Goal: Task Accomplishment & Management: Manage account settings

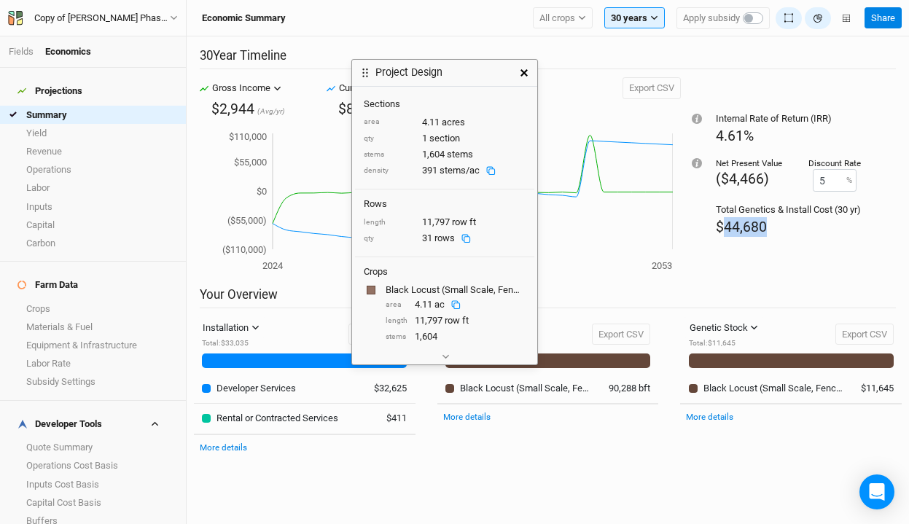
scroll to position [6, 0]
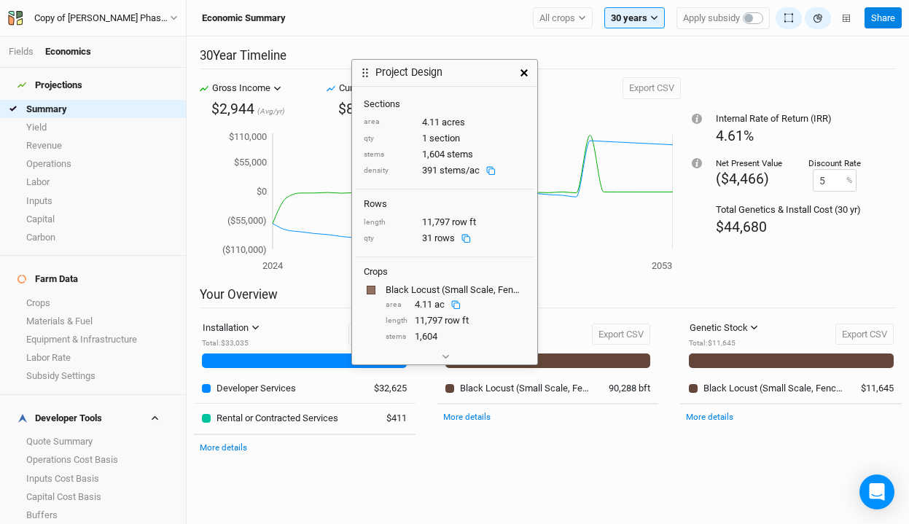
click at [269, 294] on h2 "Your Overview" at bounding box center [548, 297] width 696 height 21
click at [523, 71] on icon "button" at bounding box center [523, 72] width 7 height 7
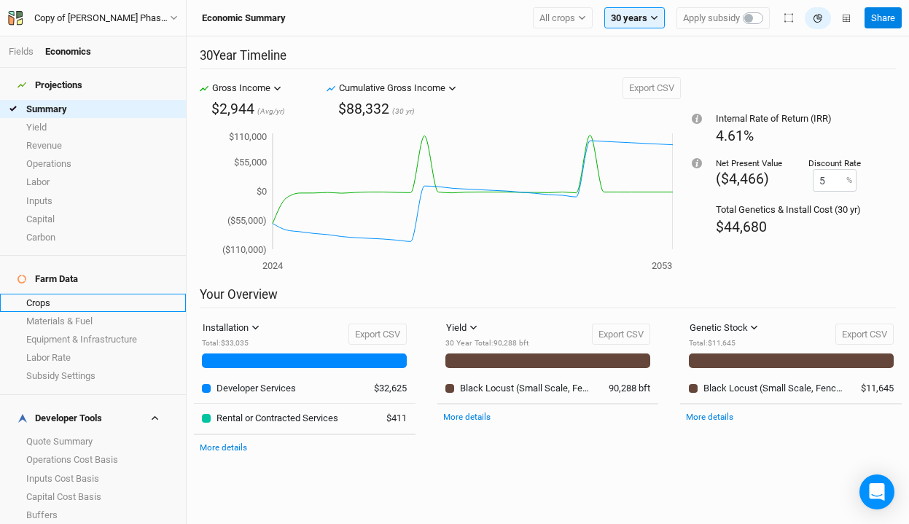
click at [60, 294] on link "Crops" at bounding box center [93, 303] width 186 height 18
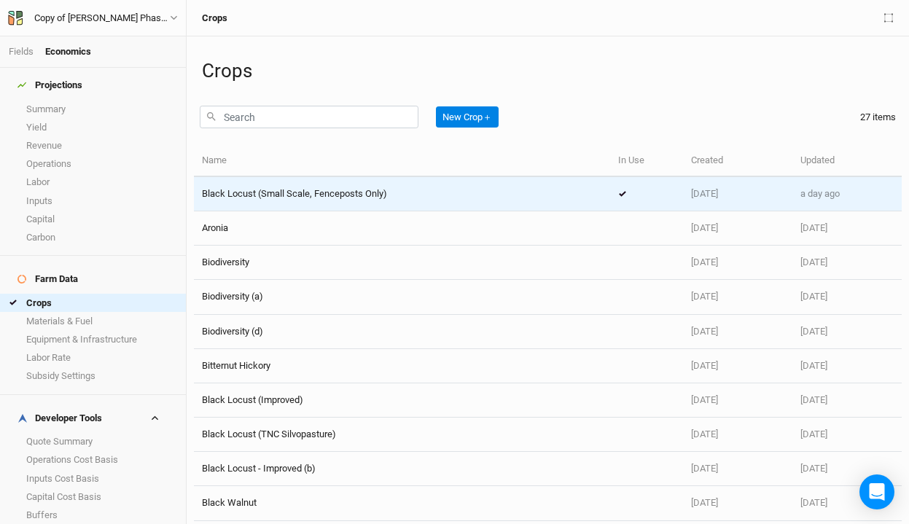
click at [315, 195] on span "Black Locust (Small Scale, Fenceposts Only)" at bounding box center [294, 193] width 185 height 11
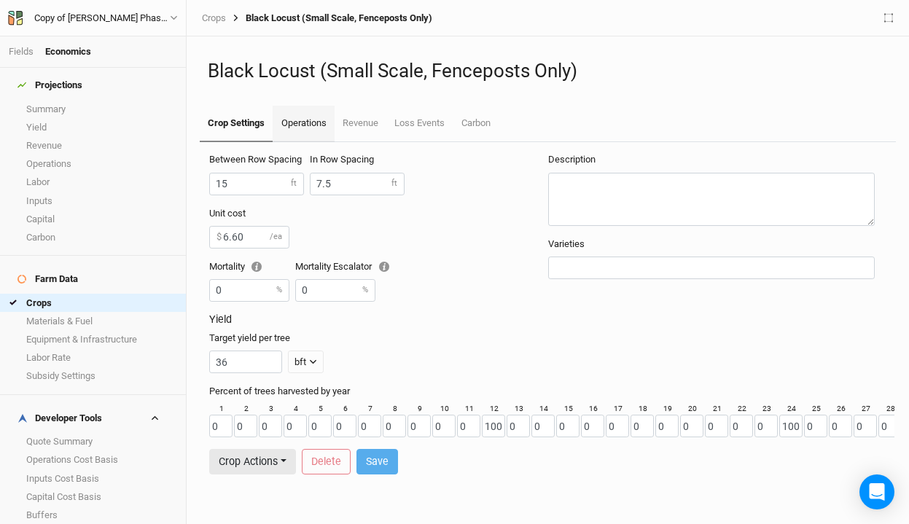
click at [312, 119] on link "Operations" at bounding box center [302, 124] width 61 height 36
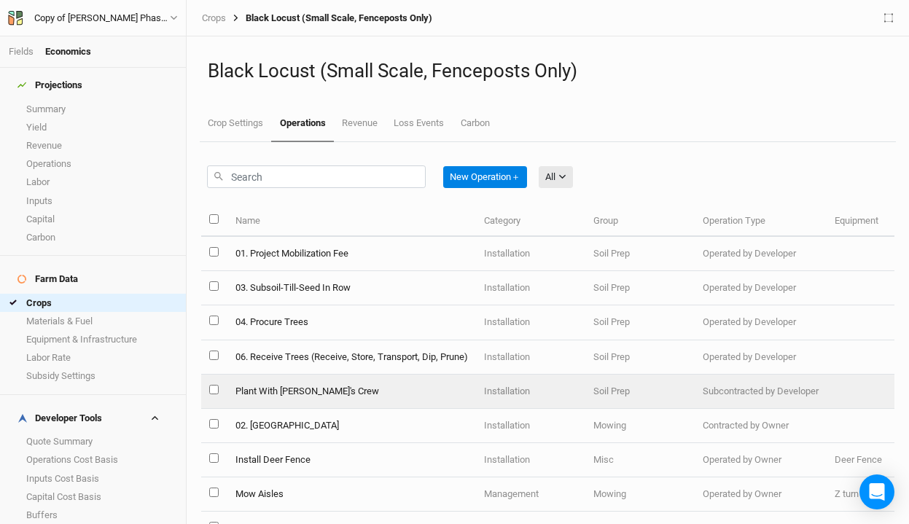
click at [328, 393] on td "Plant With [PERSON_NAME]'s Crew" at bounding box center [351, 391] width 248 height 34
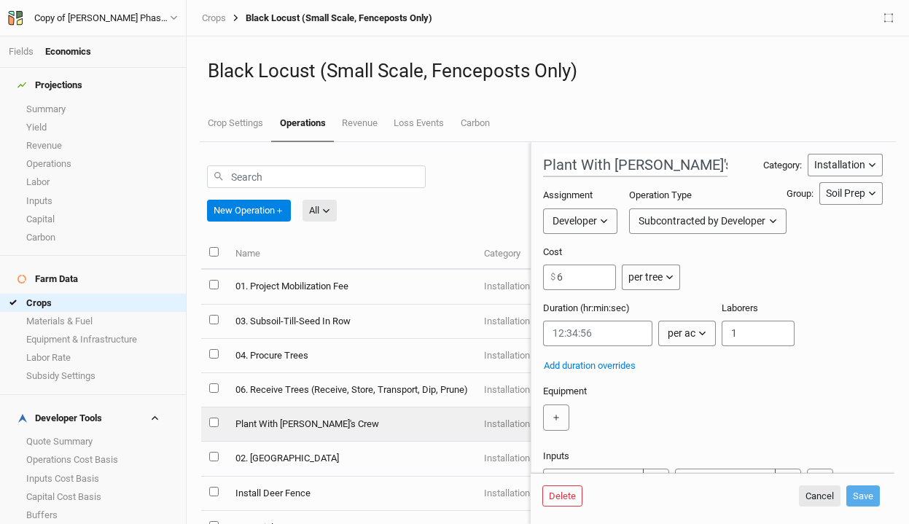
click at [613, 222] on button "Developer" at bounding box center [580, 221] width 74 height 26
click at [623, 192] on div "Assignment Developer" at bounding box center [583, 211] width 80 height 44
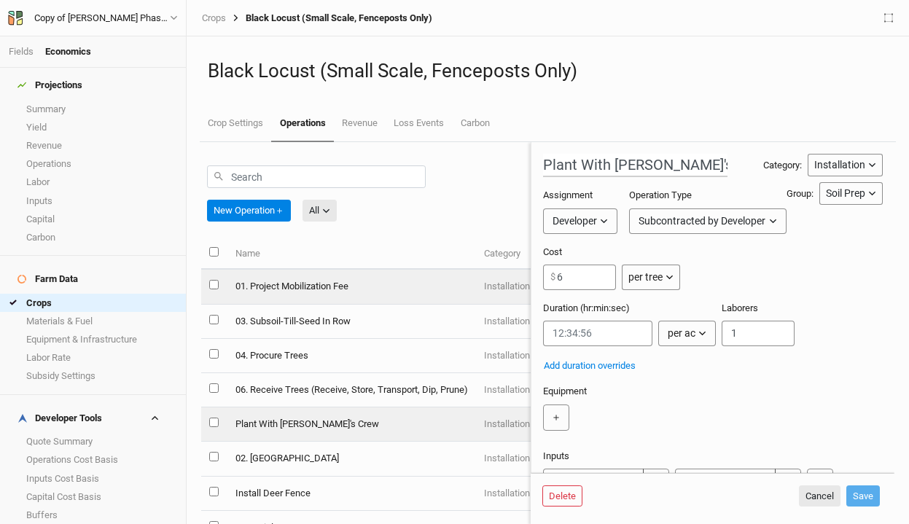
click at [365, 291] on td "01. Project Mobilization Fee" at bounding box center [351, 287] width 248 height 34
type input "01. Project Mobilization Fee"
type input "1000"
type input "0:00:00"
type input "2"
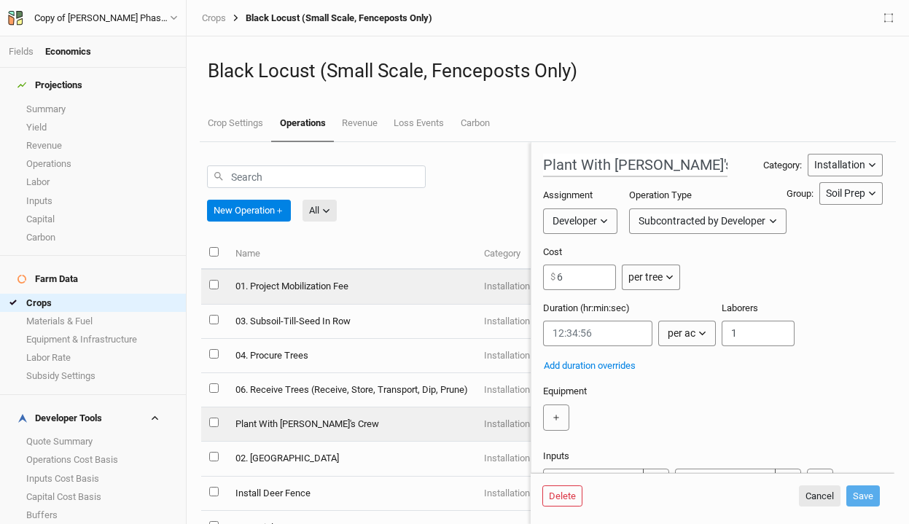
type input "2"
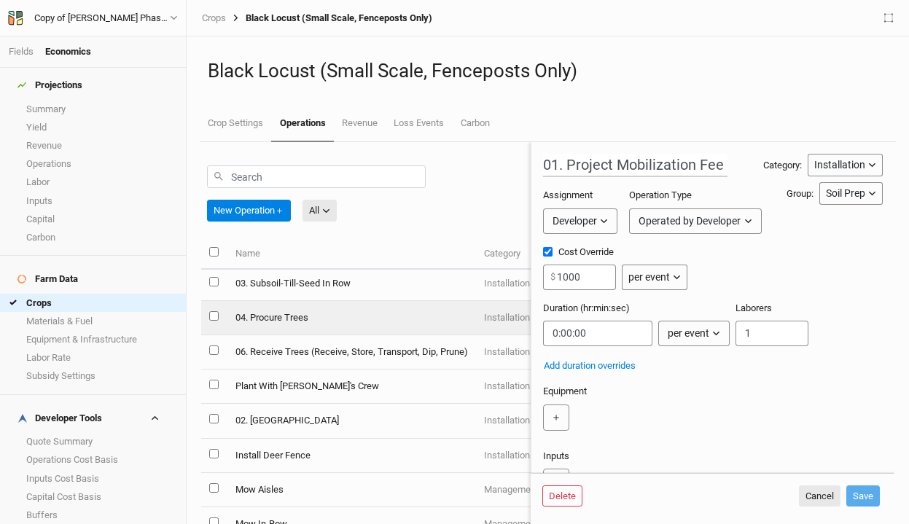
scroll to position [39, 0]
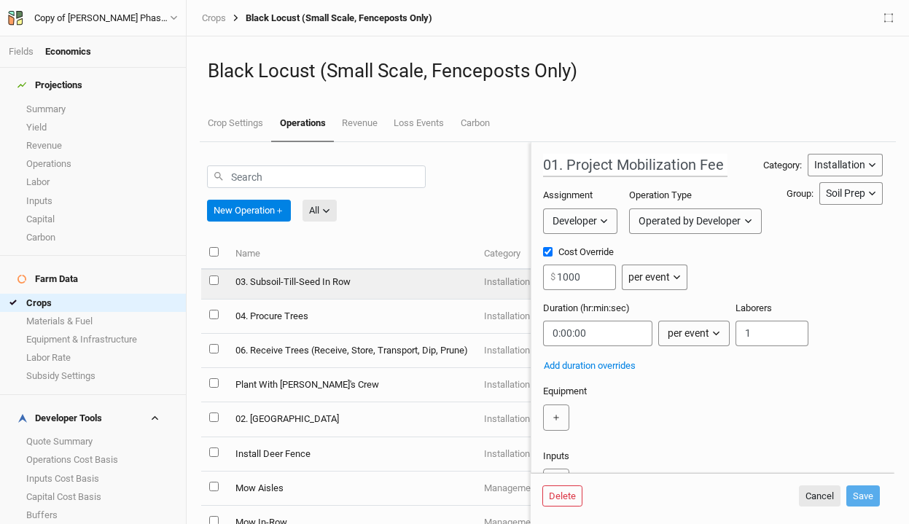
click at [415, 289] on td "03. Subsoil-Till-Seed In Row" at bounding box center [351, 282] width 248 height 34
type input "03. Subsoil-Till-Seed In Row"
type input "0.03"
type input "0:00:00.974"
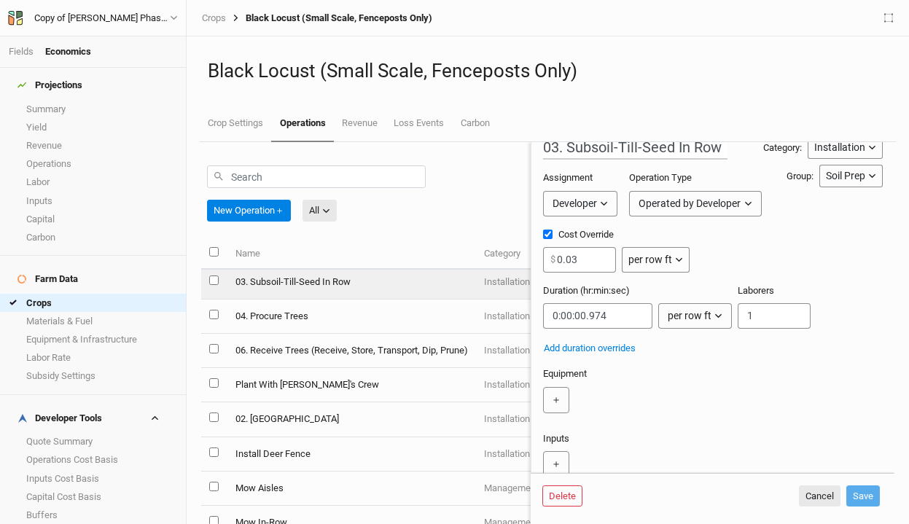
scroll to position [12, 0]
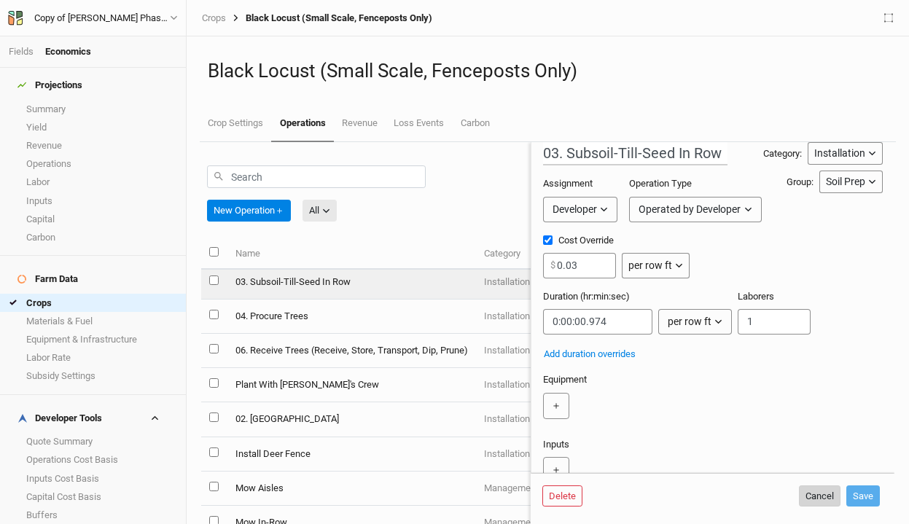
click at [820, 498] on button "Cancel" at bounding box center [820, 496] width 42 height 22
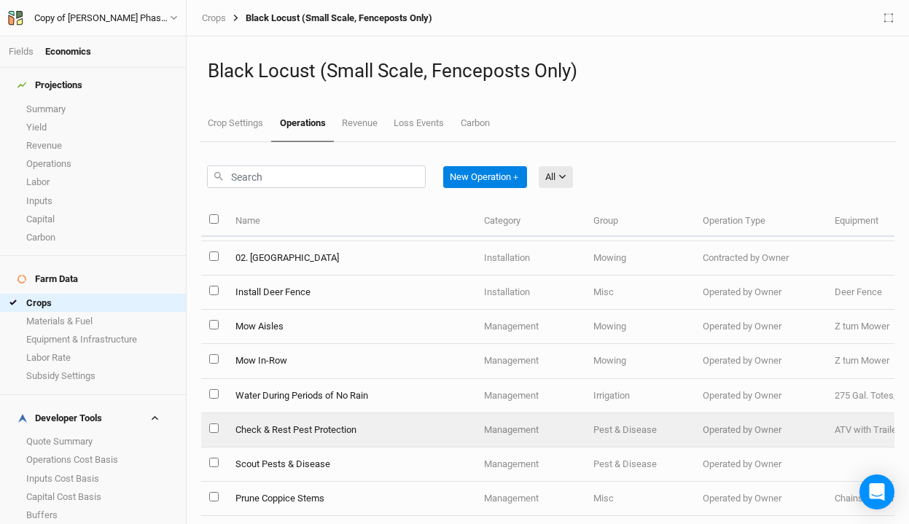
scroll to position [176, 0]
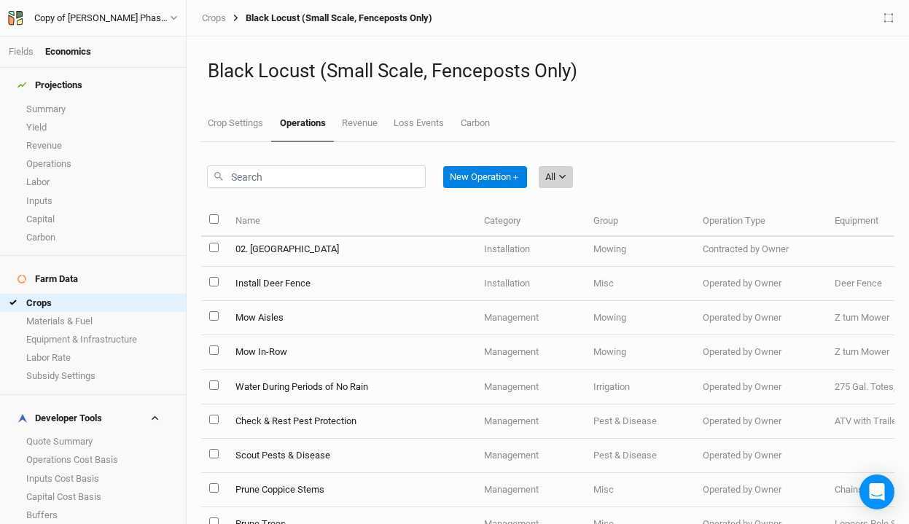
click at [572, 181] on button "All" at bounding box center [555, 177] width 34 height 22
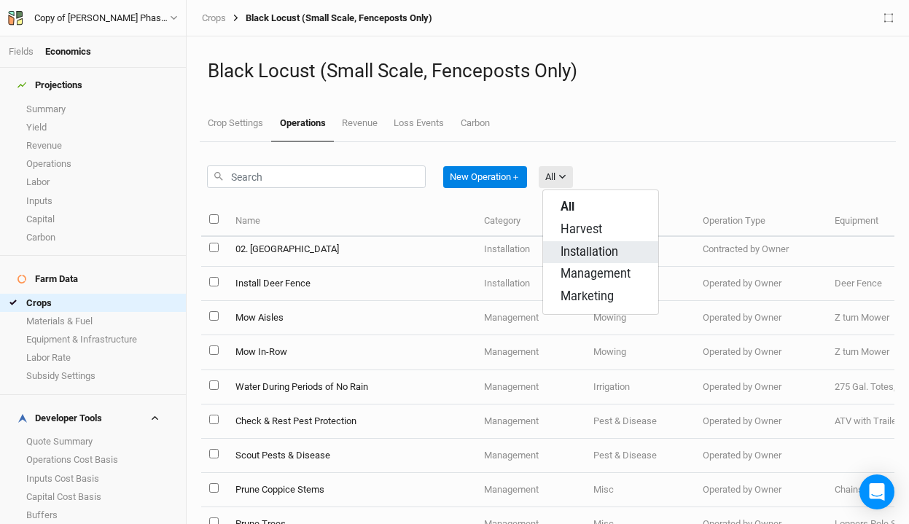
click at [580, 253] on span "Installation" at bounding box center [589, 252] width 58 height 17
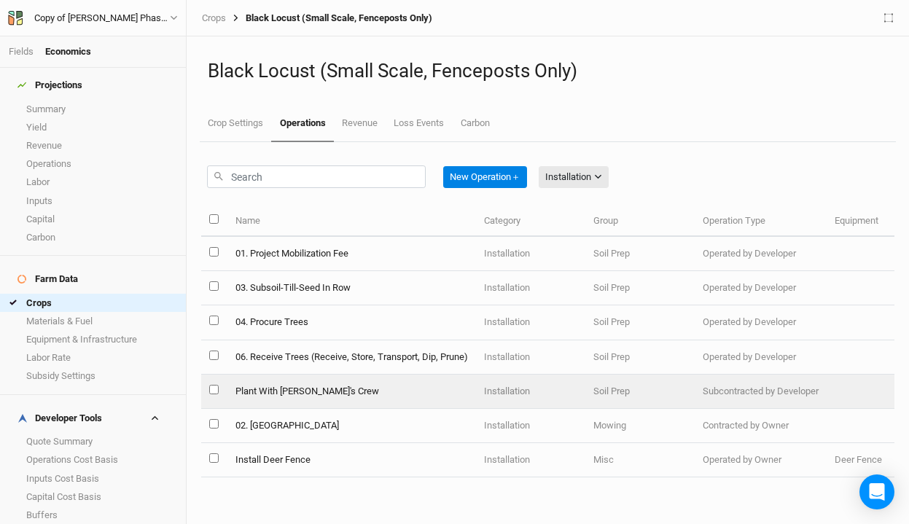
click at [319, 395] on td "Plant With [PERSON_NAME]'s Crew" at bounding box center [351, 391] width 248 height 34
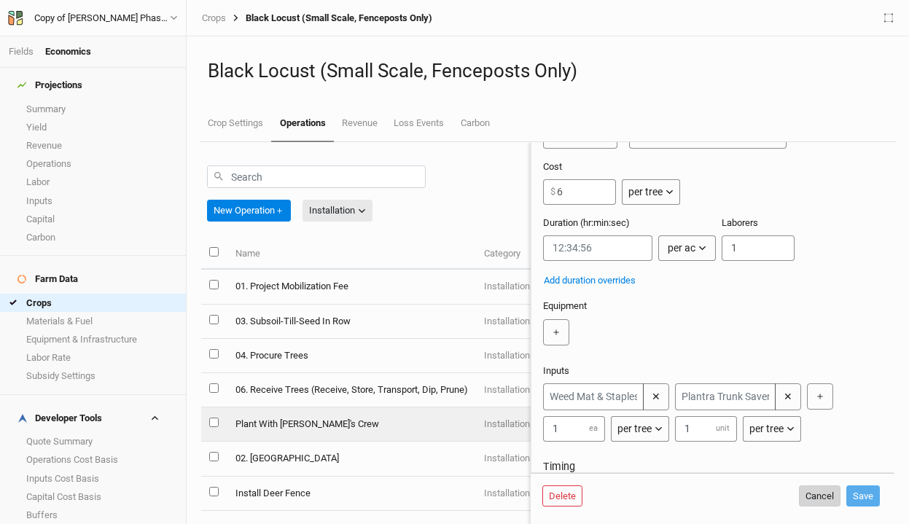
scroll to position [99, 0]
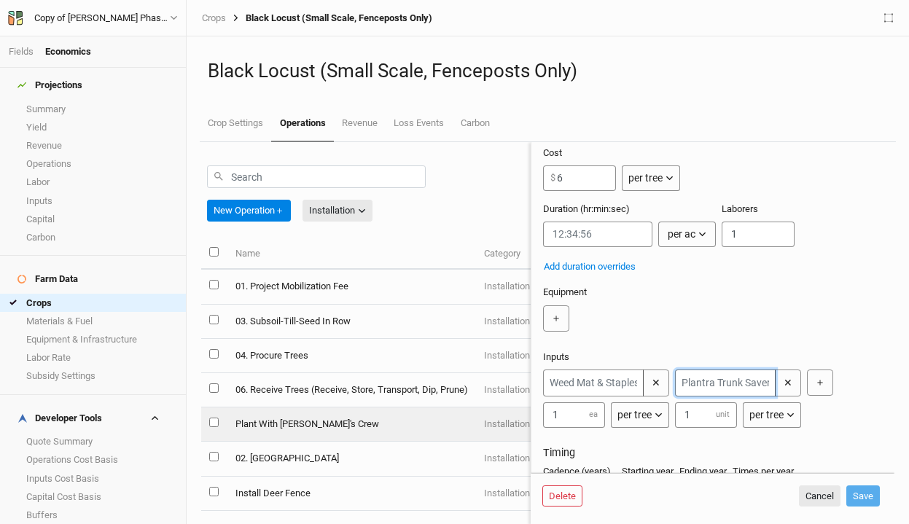
click at [745, 378] on input "text" at bounding box center [725, 382] width 101 height 27
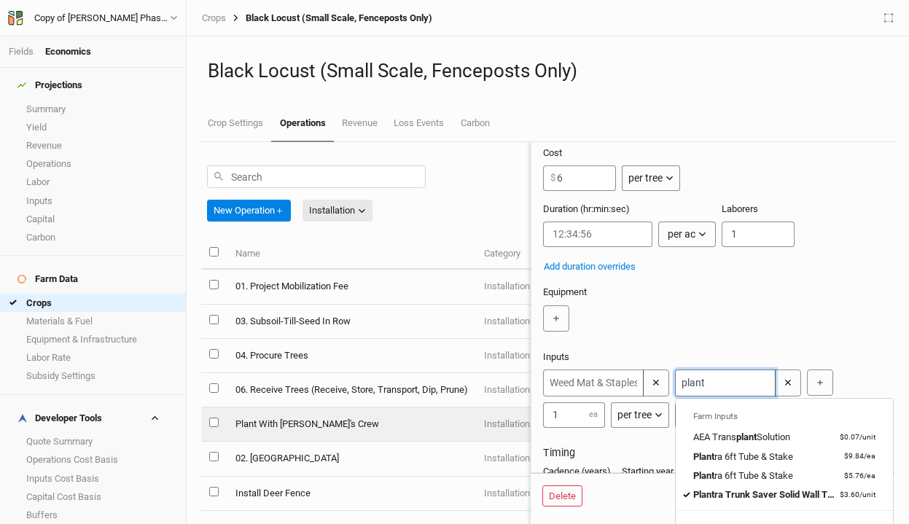
type input "plantr"
type input "plantra 6ft Tube & Stake"
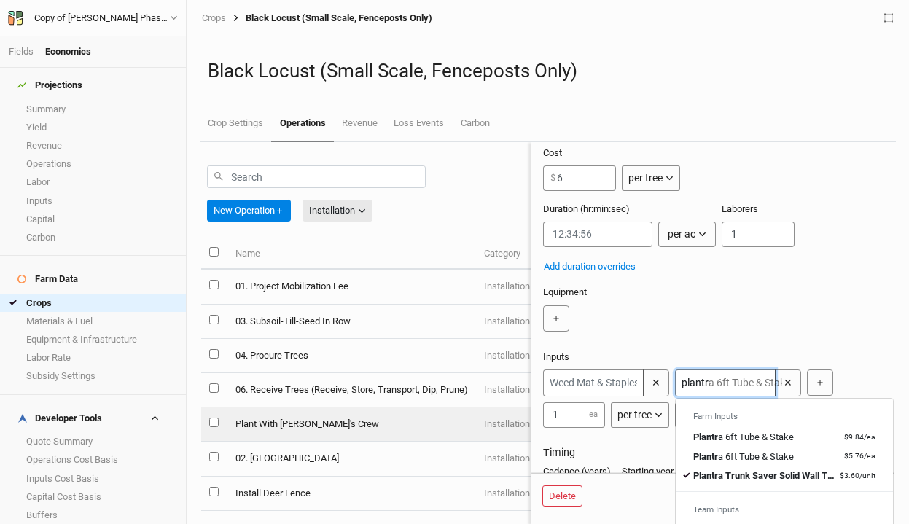
type input "plantr"
type input "plantra 6ft Tube & Stake"
click at [754, 289] on div "Equipment ＋" at bounding box center [713, 312] width 340 height 52
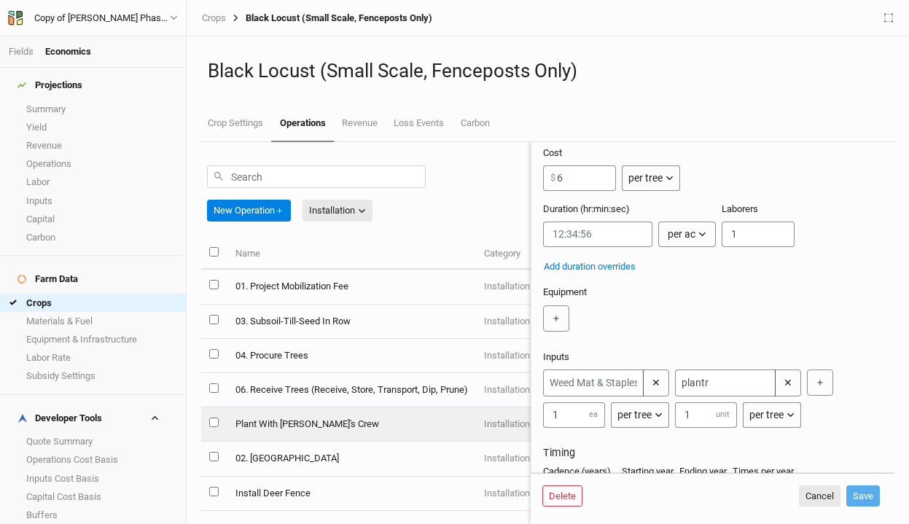
scroll to position [0, 0]
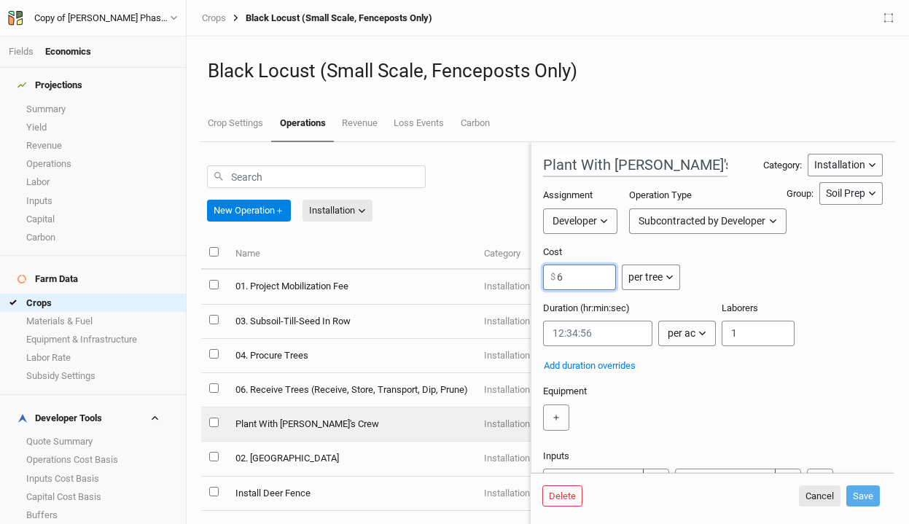
click at [576, 278] on input "6" at bounding box center [579, 277] width 73 height 26
type input "5"
click at [857, 506] on button "Save" at bounding box center [863, 496] width 34 height 22
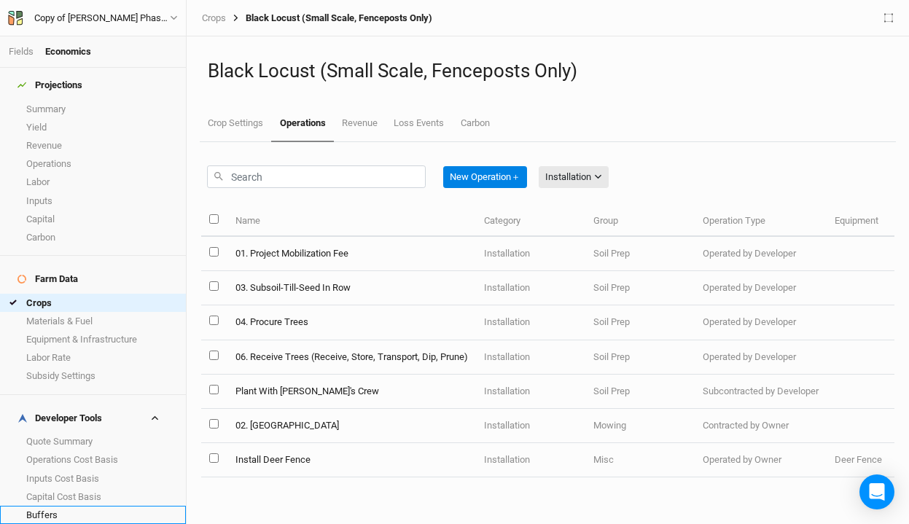
click at [66, 506] on link "Buffers" at bounding box center [93, 515] width 186 height 18
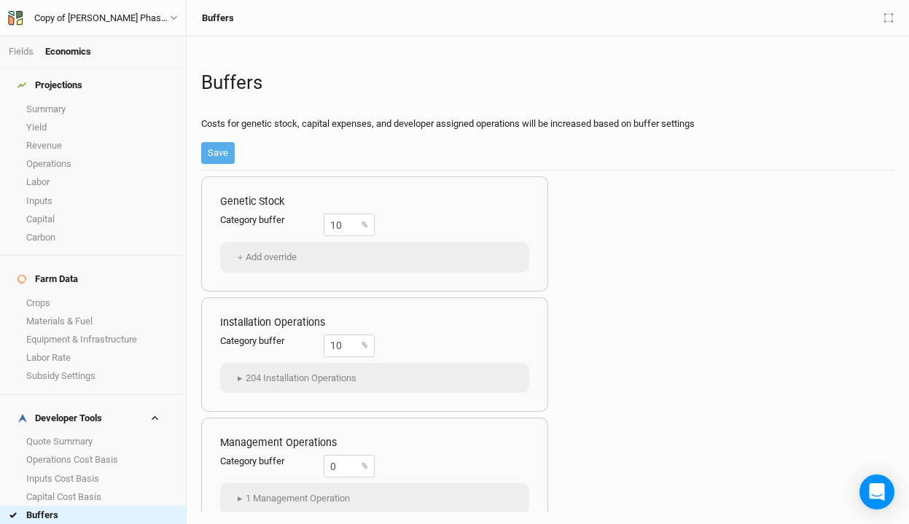
click at [67, 523] on link "Margins" at bounding box center [93, 533] width 186 height 18
drag, startPoint x: 337, startPoint y: 227, endPoint x: 253, endPoint y: 217, distance: 85.0
click at [253, 217] on div "Category margin 0 %" at bounding box center [297, 224] width 154 height 23
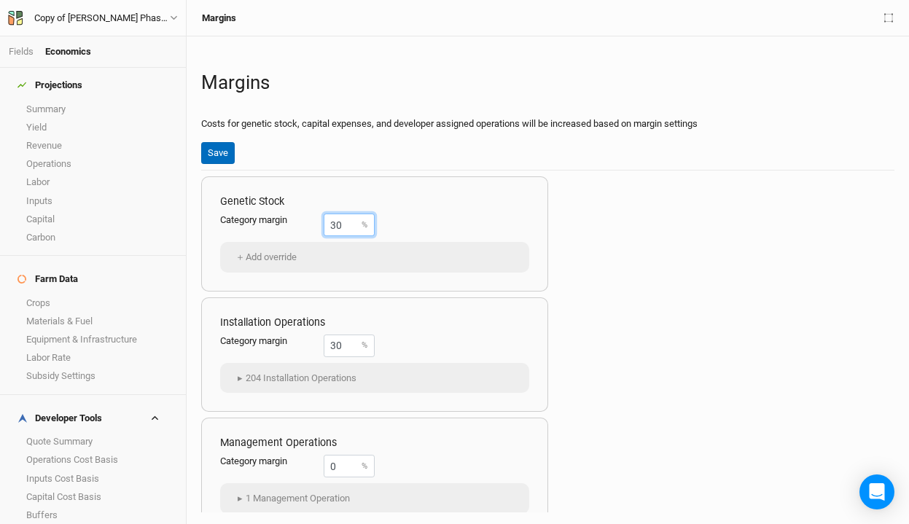
type input "30"
click at [211, 146] on button "Save" at bounding box center [218, 153] width 34 height 22
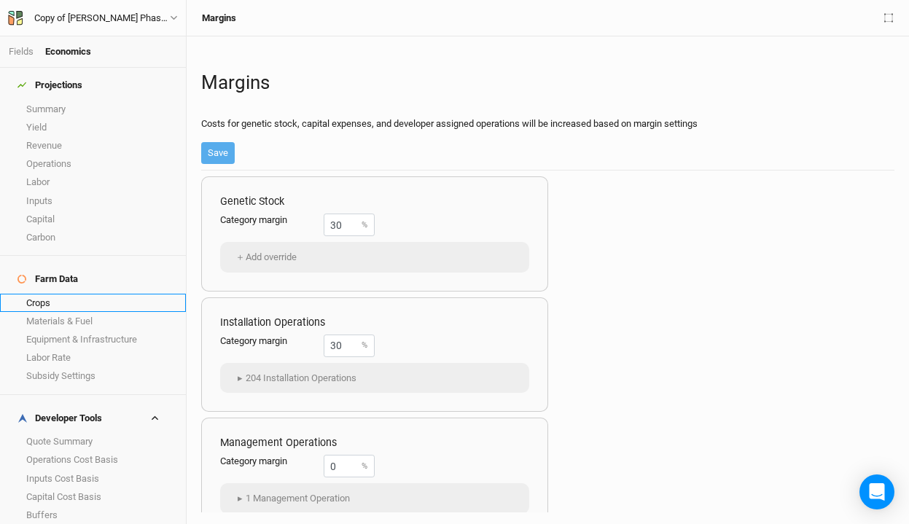
click at [72, 294] on link "Crops" at bounding box center [93, 303] width 186 height 18
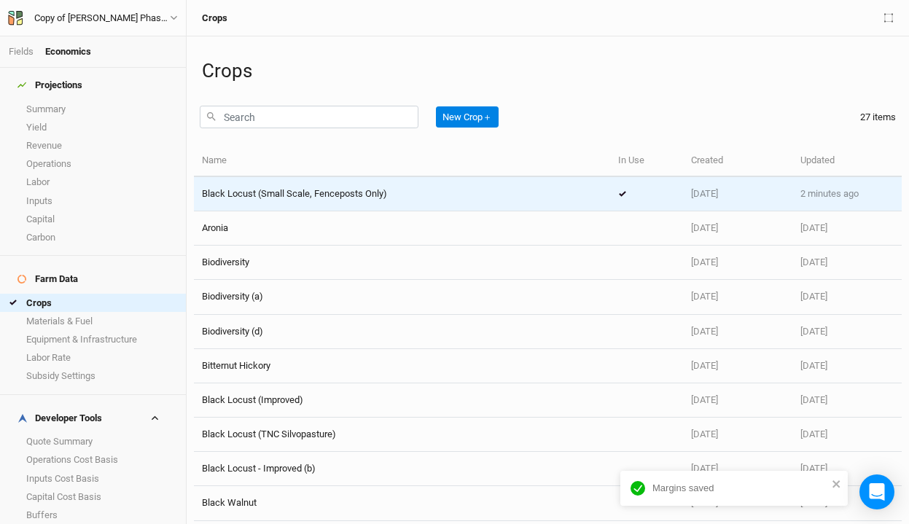
click at [281, 200] on td "Black Locust (Small Scale, Fenceposts Only)" at bounding box center [402, 194] width 416 height 34
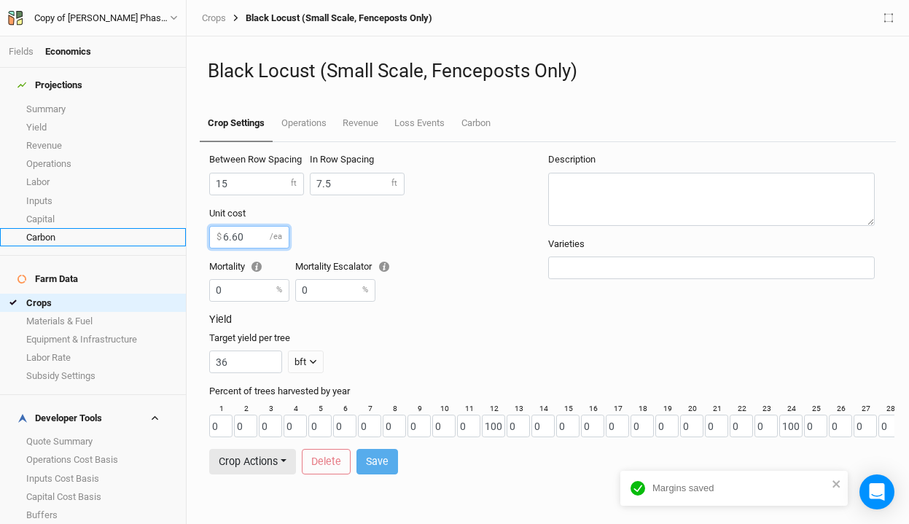
drag, startPoint x: 261, startPoint y: 240, endPoint x: 68, endPoint y: 224, distance: 193.0
click at [68, 224] on div "Fields Economics Projections Summary Yield Revenue Operations Labor Inputs Capi…" at bounding box center [454, 262] width 909 height 524
type input "5"
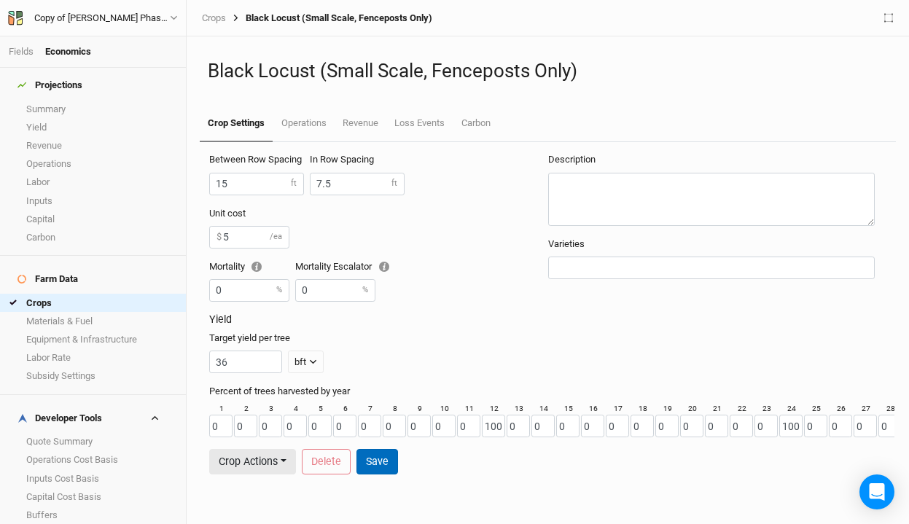
click at [396, 465] on button "Save" at bounding box center [377, 462] width 42 height 26
click at [68, 102] on link "Summary" at bounding box center [93, 109] width 186 height 18
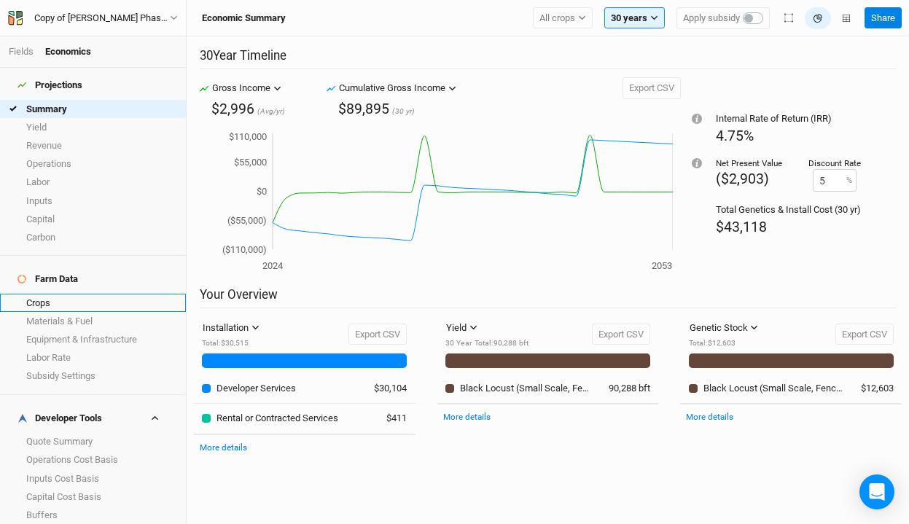
click at [74, 294] on link "Crops" at bounding box center [93, 303] width 186 height 18
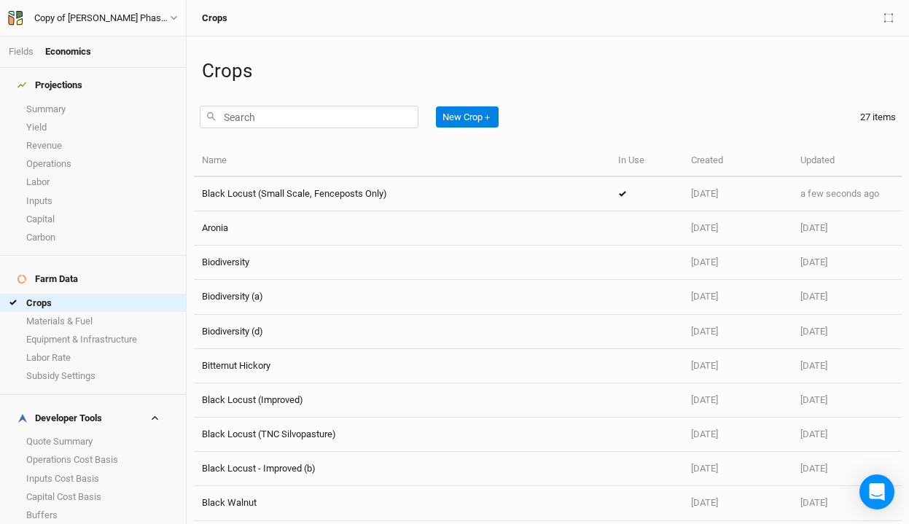
click at [80, 523] on link "Margins" at bounding box center [93, 533] width 186 height 18
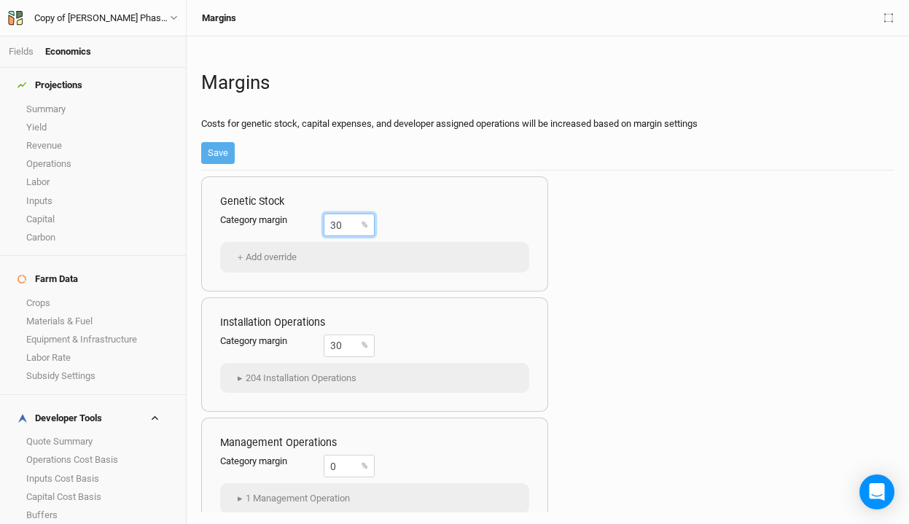
drag, startPoint x: 350, startPoint y: 224, endPoint x: 237, endPoint y: 221, distance: 113.7
click at [237, 221] on div "Category margin 30 %" at bounding box center [297, 224] width 154 height 23
type input "40"
drag, startPoint x: 357, startPoint y: 348, endPoint x: 213, endPoint y: 343, distance: 143.6
click at [213, 343] on div "Installation Operations Category margin 30 % ▸ 204 Installation Operations Blac…" at bounding box center [374, 354] width 347 height 115
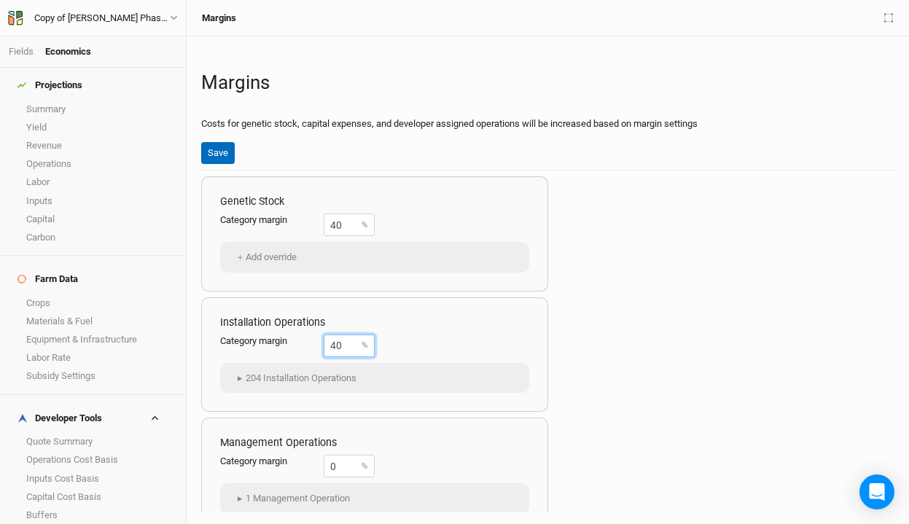
type input "40"
click at [209, 148] on button "Save" at bounding box center [218, 153] width 34 height 22
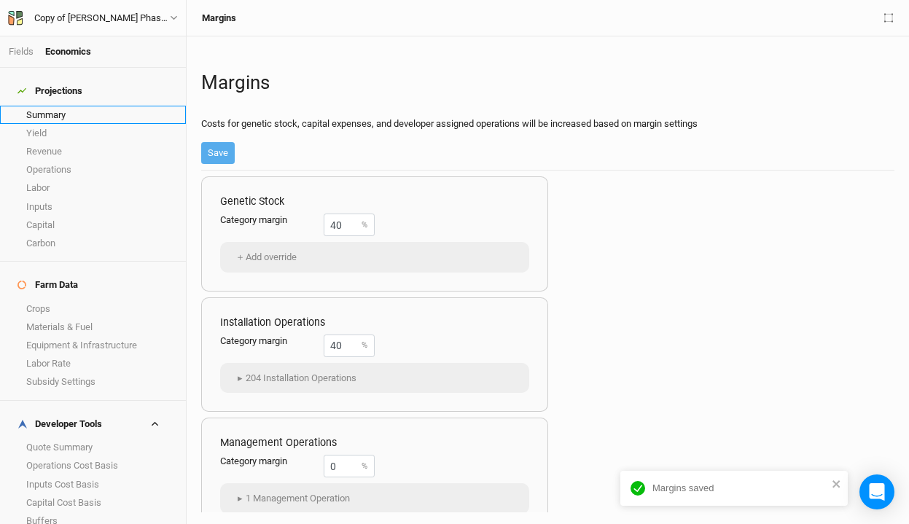
click at [64, 108] on link "Summary" at bounding box center [93, 115] width 186 height 18
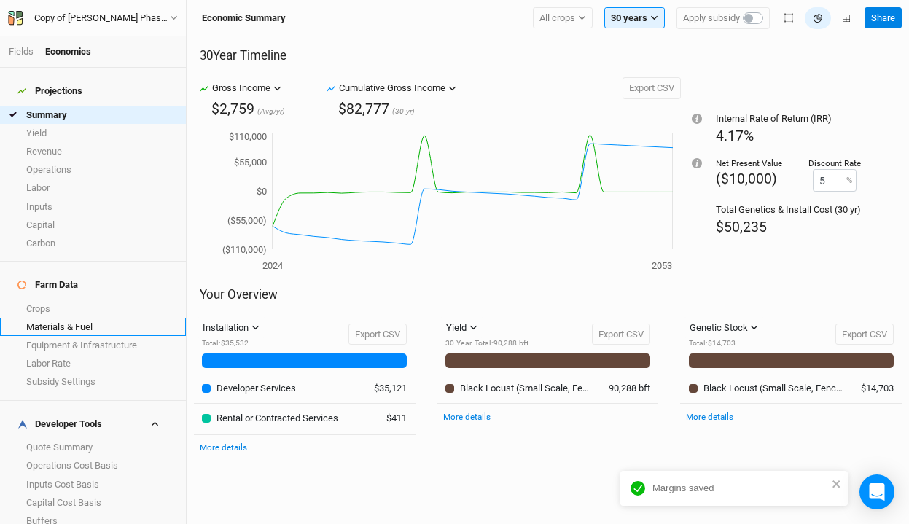
scroll to position [6, 0]
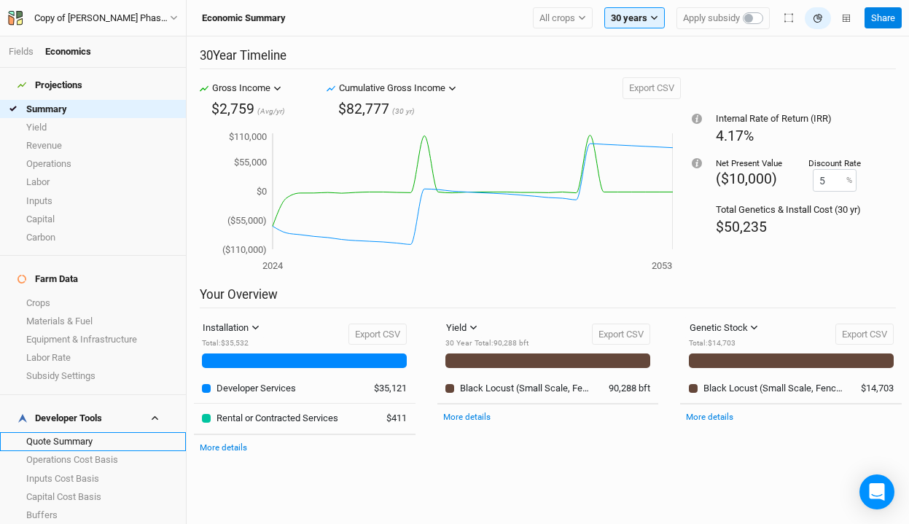
click at [87, 432] on link "Quote Summary" at bounding box center [93, 441] width 186 height 18
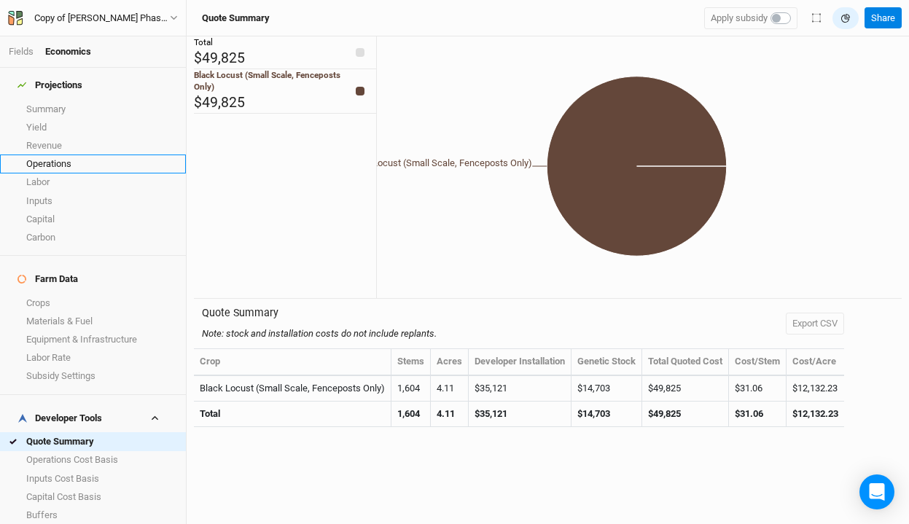
click at [77, 159] on link "Operations" at bounding box center [93, 163] width 186 height 18
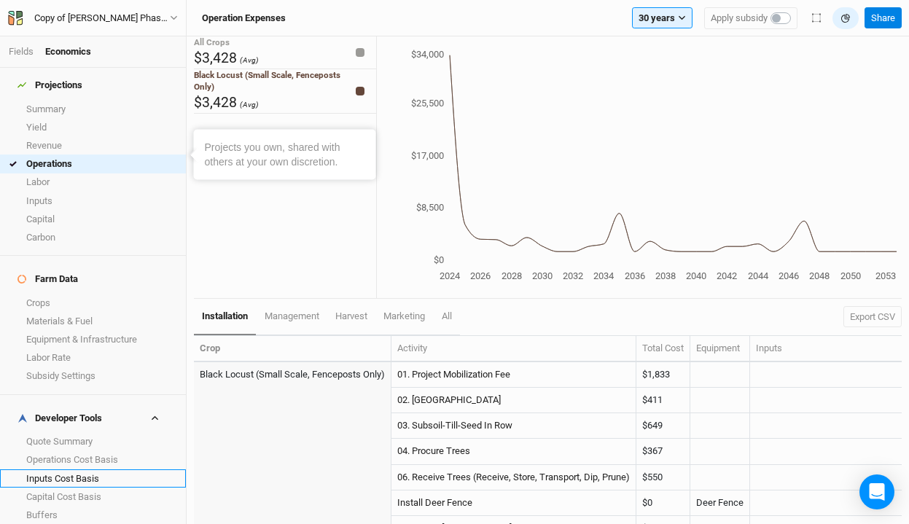
click at [82, 469] on link "Inputs Cost Basis" at bounding box center [93, 478] width 186 height 18
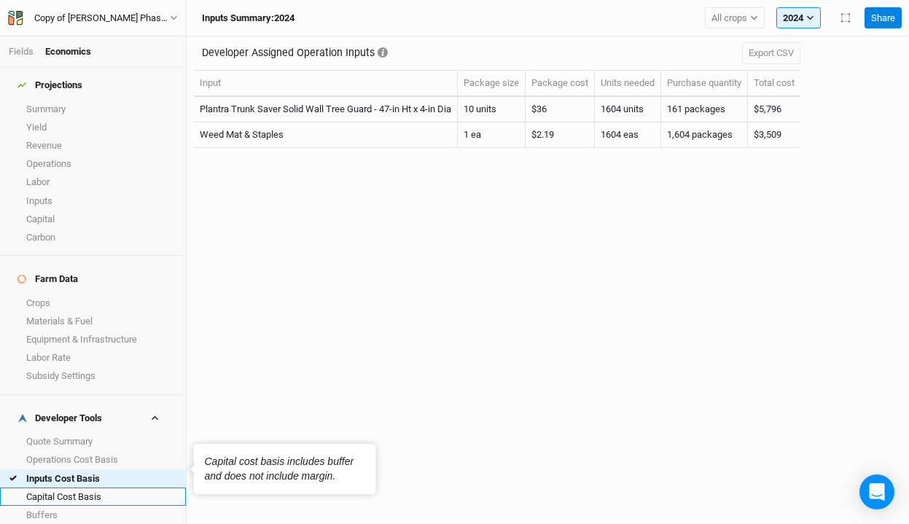
click at [79, 487] on link "Capital Cost Basis" at bounding box center [93, 496] width 186 height 18
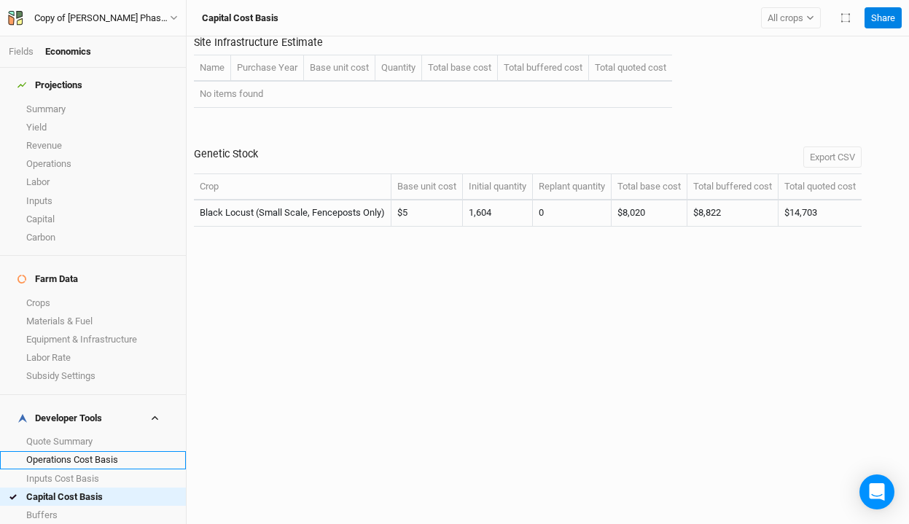
click at [75, 451] on link "Operations Cost Basis" at bounding box center [93, 460] width 186 height 18
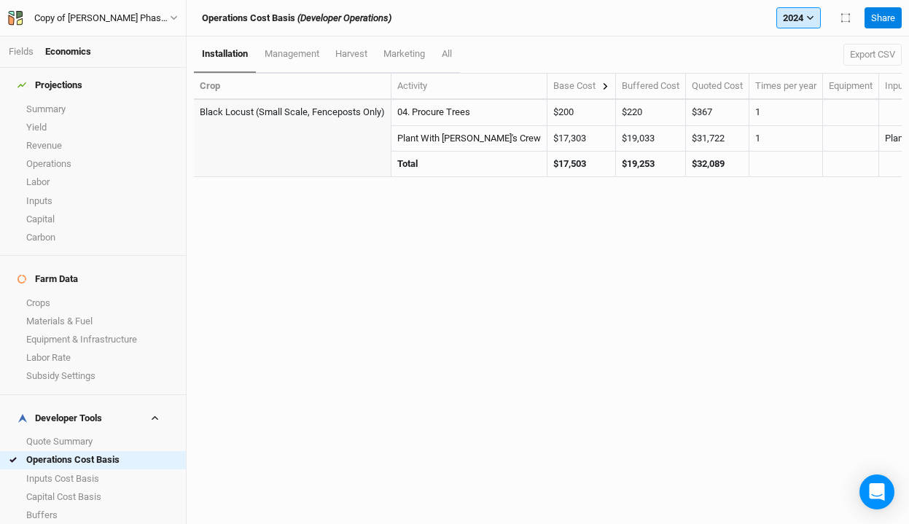
click at [789, 13] on button "2024" at bounding box center [798, 18] width 44 height 22
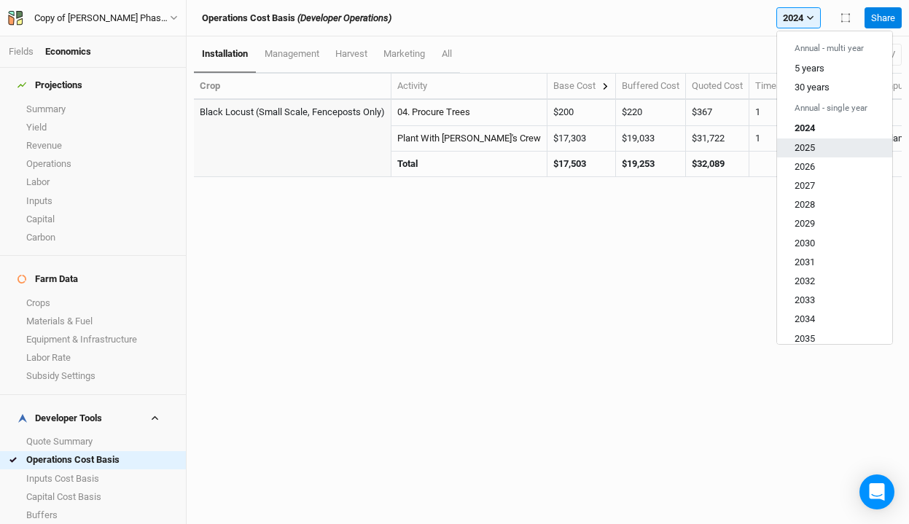
click at [792, 145] on button "2025" at bounding box center [834, 147] width 115 height 19
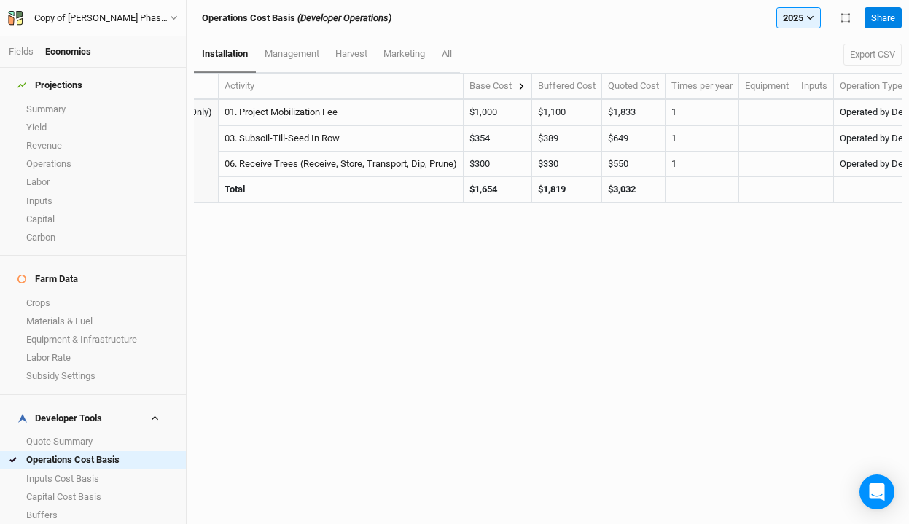
scroll to position [0, 268]
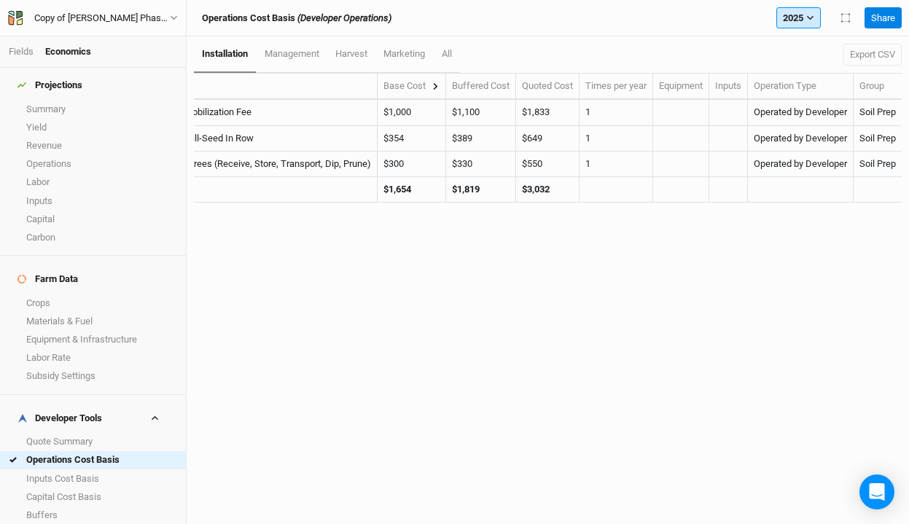
click at [779, 23] on button "2025" at bounding box center [798, 18] width 44 height 22
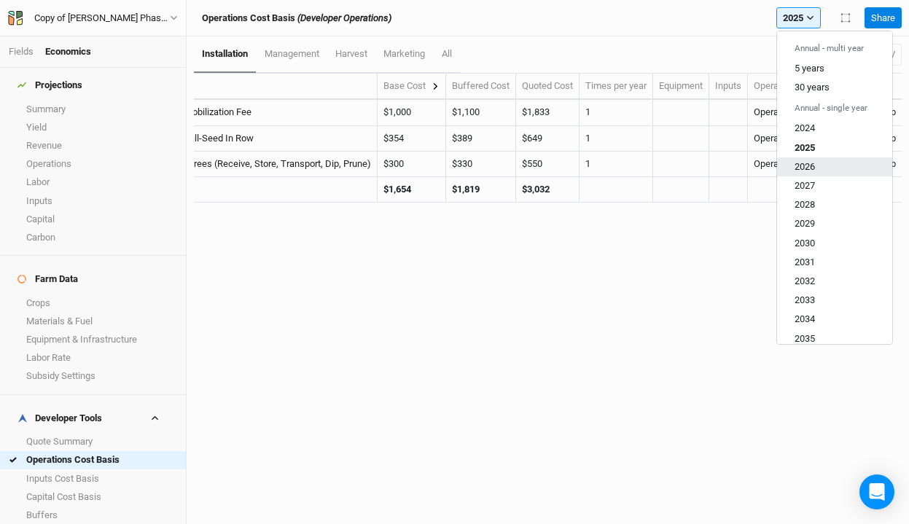
click at [790, 158] on button "2026" at bounding box center [834, 166] width 115 height 19
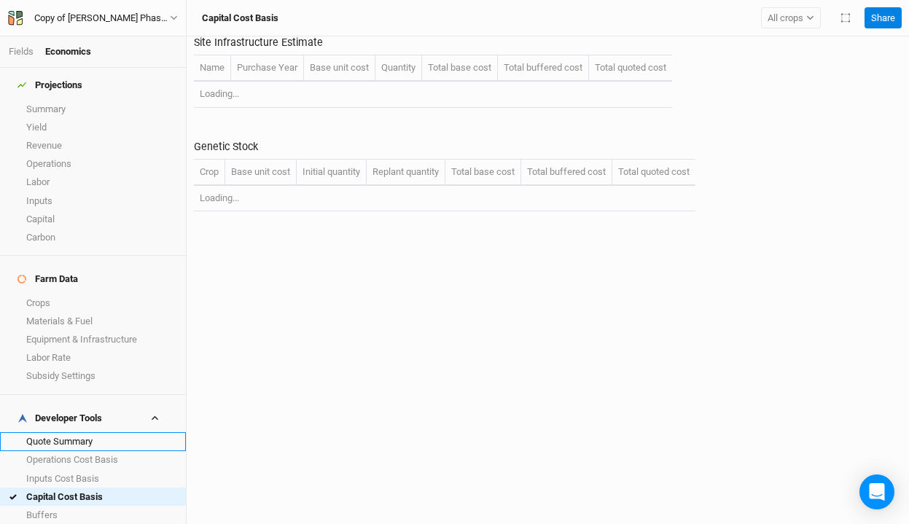
click at [76, 432] on link "Quote Summary" at bounding box center [93, 441] width 186 height 18
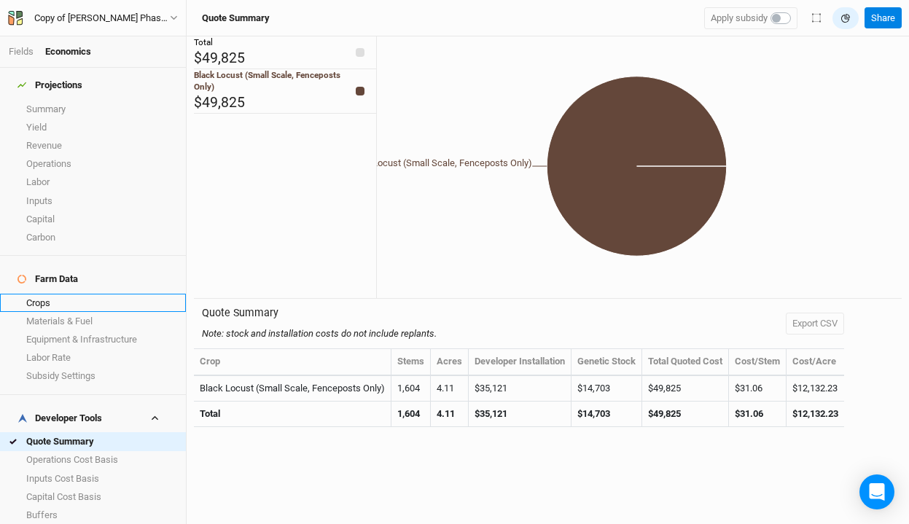
click at [111, 294] on link "Crops" at bounding box center [93, 303] width 186 height 18
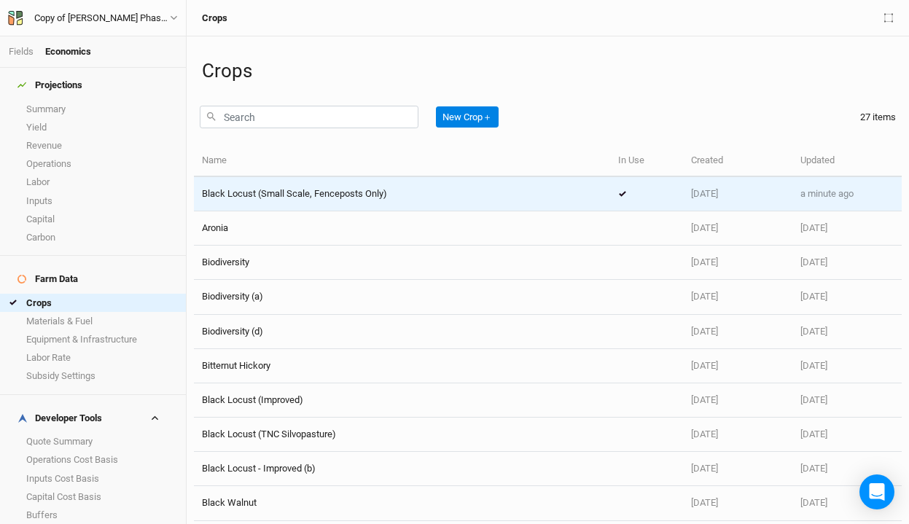
click at [320, 188] on span "Black Locust (Small Scale, Fenceposts Only)" at bounding box center [294, 193] width 185 height 11
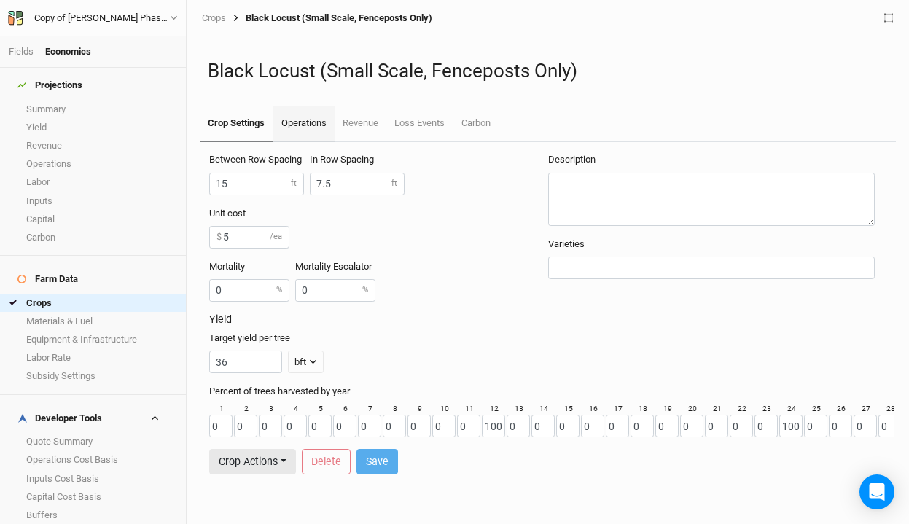
click at [294, 125] on link "Operations" at bounding box center [302, 124] width 61 height 36
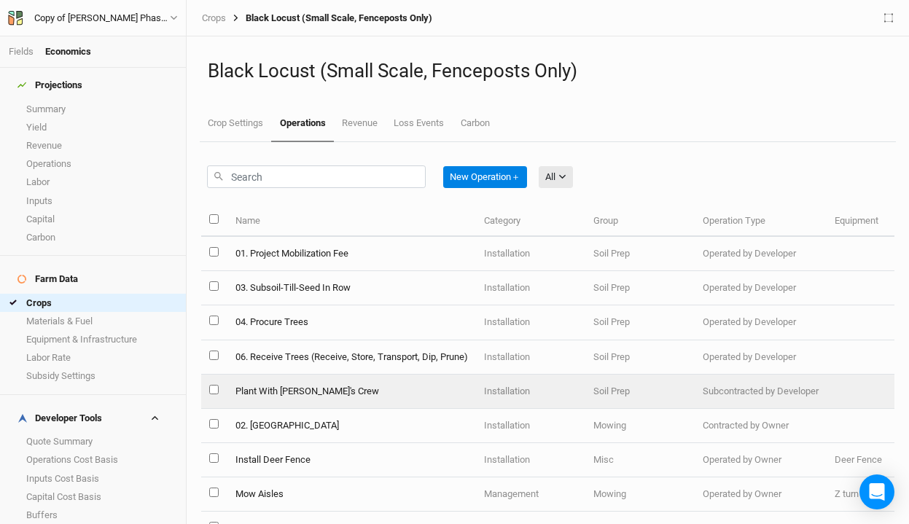
click at [286, 385] on td "Plant With [PERSON_NAME]'s Crew" at bounding box center [351, 391] width 248 height 34
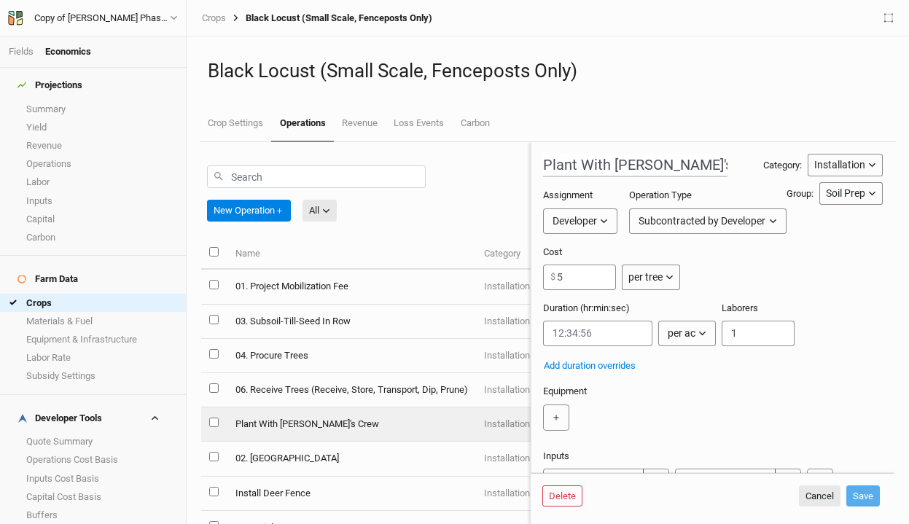
scroll to position [171, 0]
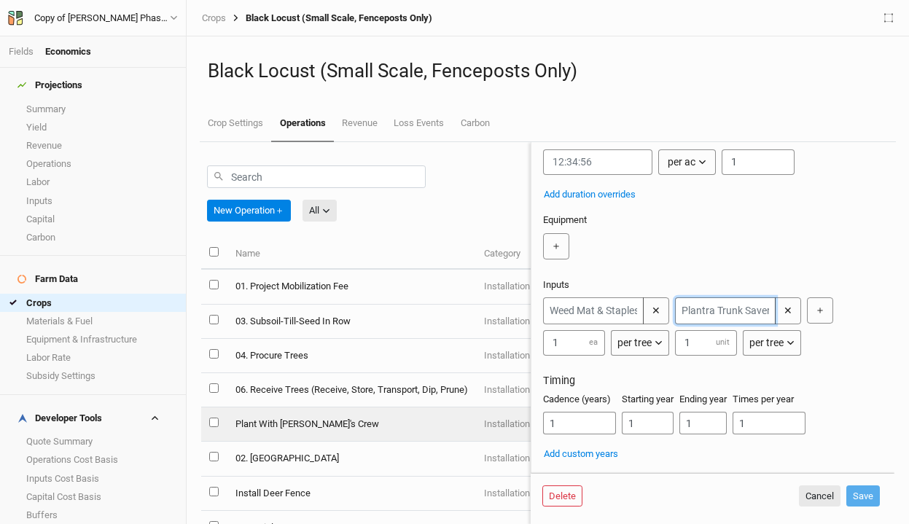
click at [730, 315] on input "text" at bounding box center [725, 310] width 101 height 27
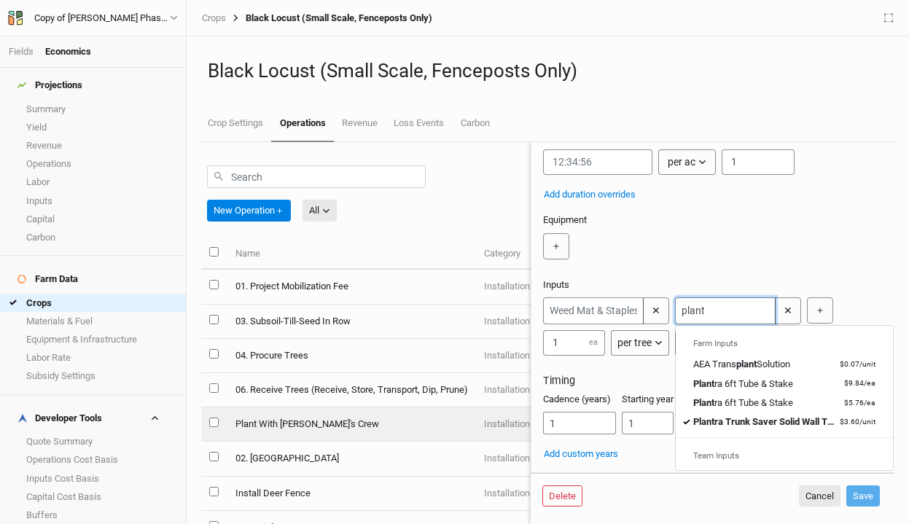
type input "plantr"
type input "plantra 6ft Tube & Stake"
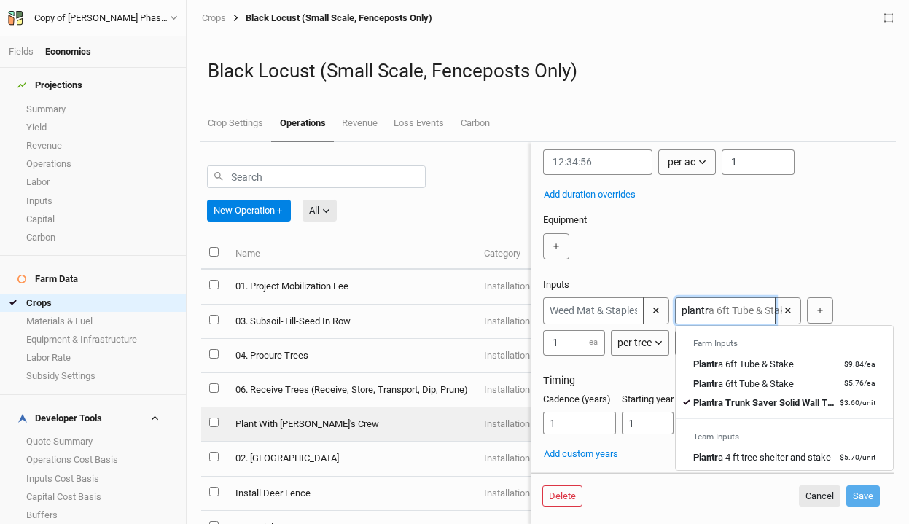
type input "plantr"
click at [782, 246] on div "＋" at bounding box center [710, 246] width 334 height 26
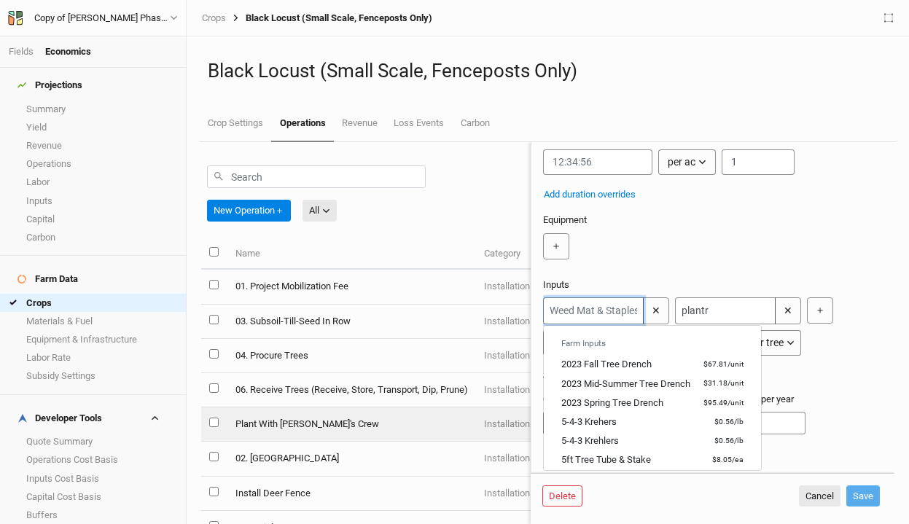
click at [600, 311] on input "text" at bounding box center [593, 310] width 101 height 27
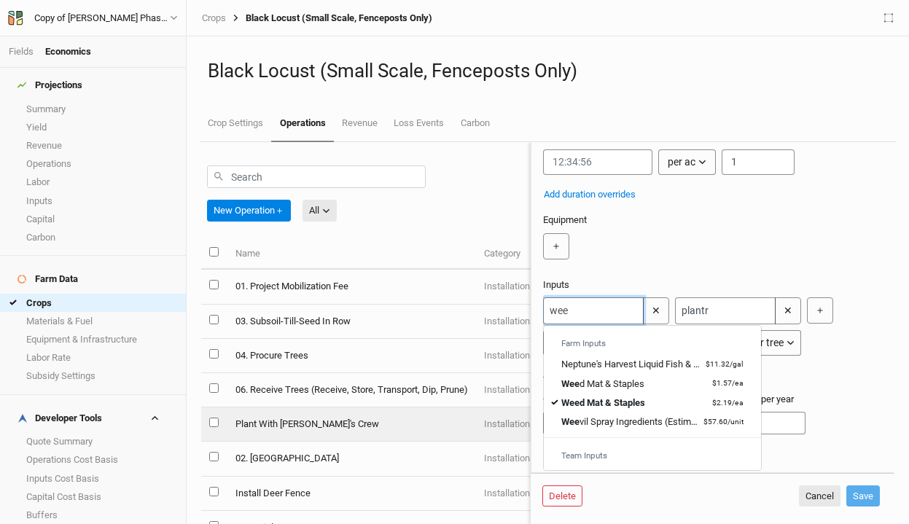
type input "wee"
click at [697, 283] on div "Inputs wee Farm Inputs Neptune's Harvest Liquid Fish & Sea wee d Fetilizer $11.…" at bounding box center [710, 320] width 334 height 85
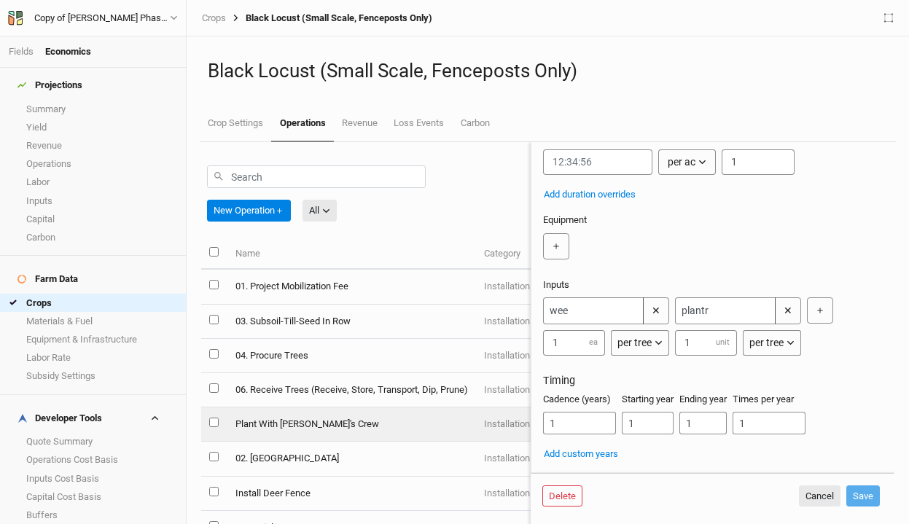
click at [697, 283] on div "Inputs wee ✕ 1 ea per tree per ac per tree per row ft per bft per event plantr …" at bounding box center [710, 320] width 334 height 85
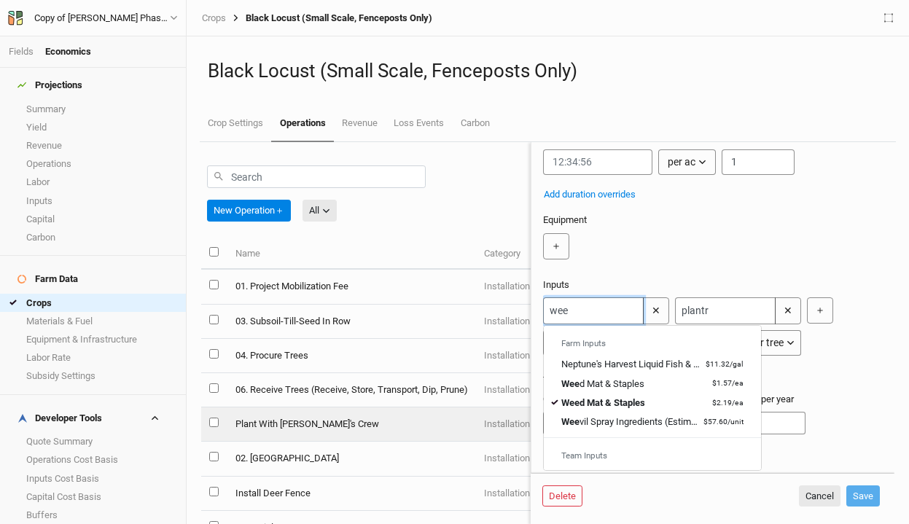
click at [605, 307] on input "wee" at bounding box center [593, 310] width 101 height 27
click at [829, 499] on button "Cancel" at bounding box center [820, 496] width 42 height 22
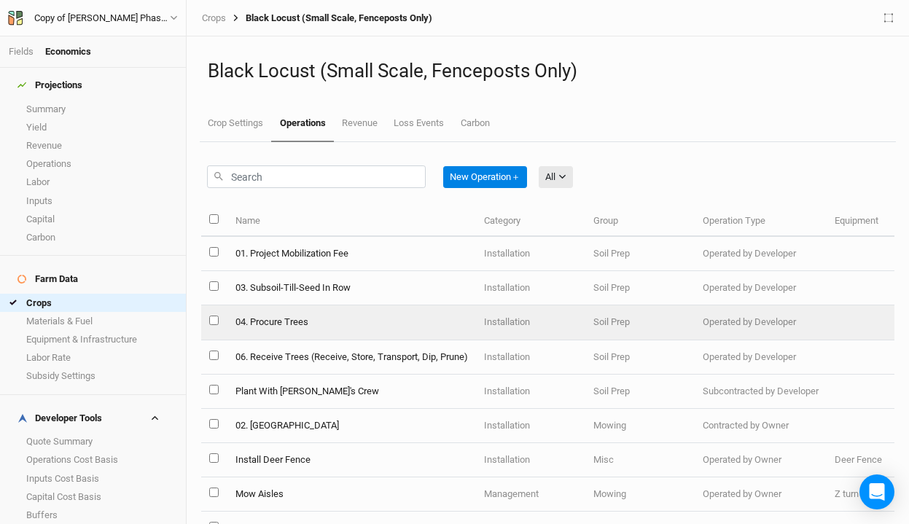
click at [329, 321] on td "04. Procure Trees" at bounding box center [351, 322] width 248 height 34
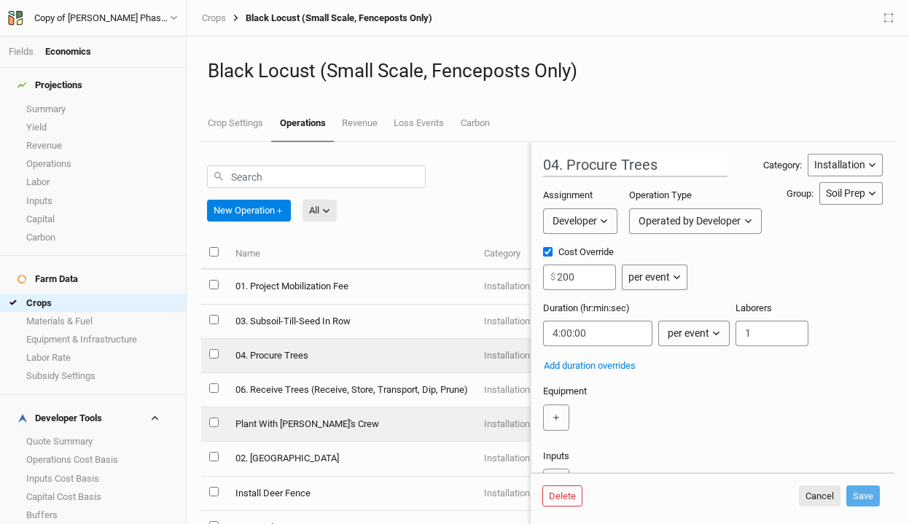
click at [327, 434] on td "Plant With [PERSON_NAME]'s Crew" at bounding box center [351, 424] width 248 height 34
type input "Plant With [PERSON_NAME]'s Crew"
type input "5"
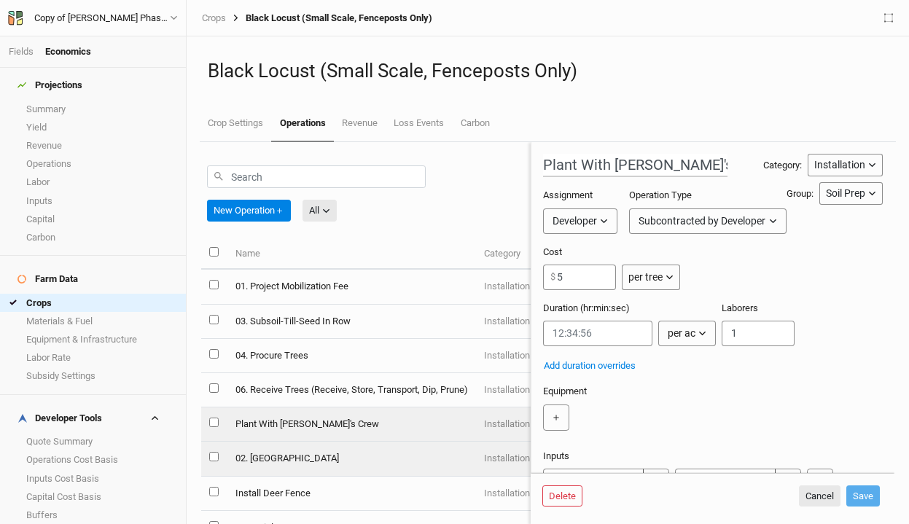
click at [323, 467] on td "02. [GEOGRAPHIC_DATA]" at bounding box center [351, 459] width 248 height 34
type input "02. [GEOGRAPHIC_DATA]"
type input "50"
type input "0:12:22.500"
type input "2"
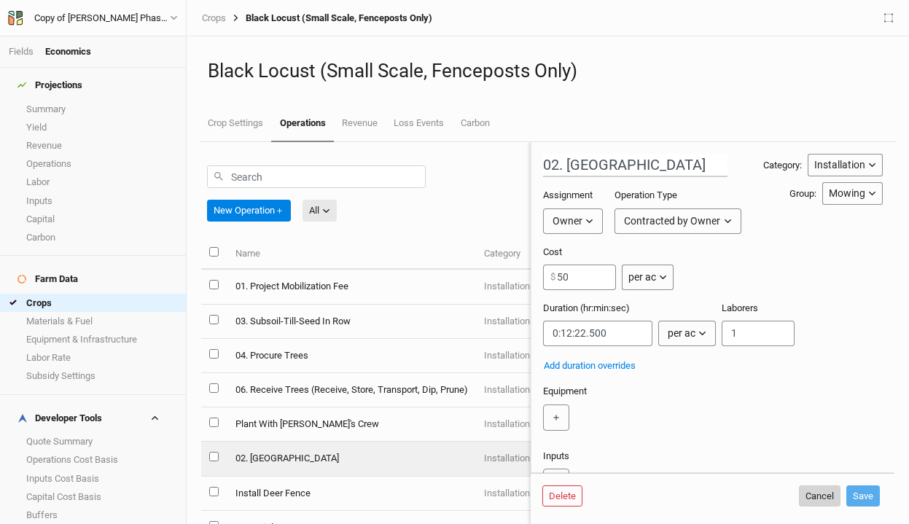
click at [810, 496] on button "Cancel" at bounding box center [820, 496] width 42 height 22
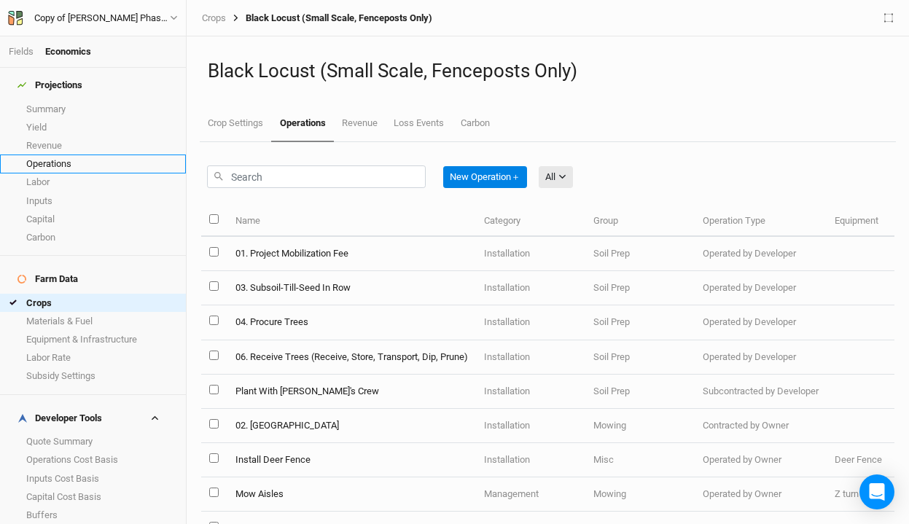
click at [55, 154] on link "Operations" at bounding box center [93, 163] width 186 height 18
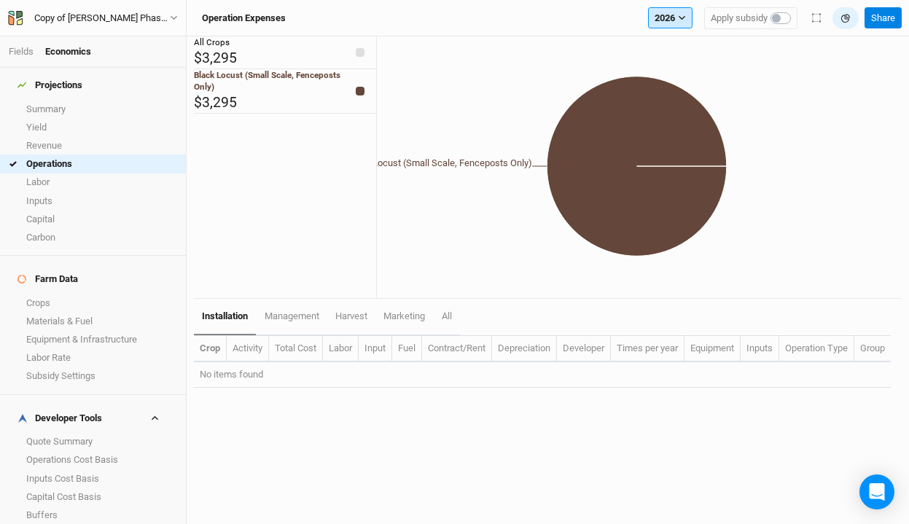
click at [683, 20] on icon "button" at bounding box center [682, 18] width 8 height 8
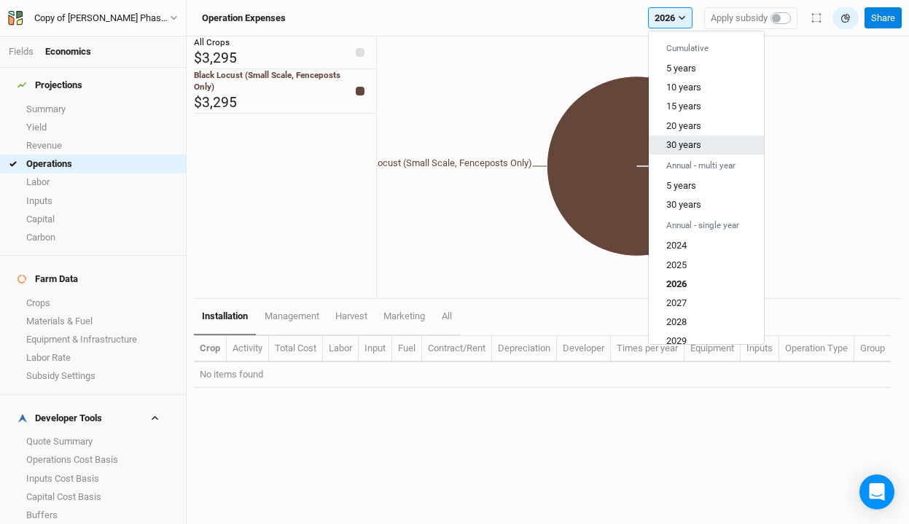
click at [702, 149] on button "30 years" at bounding box center [705, 145] width 115 height 19
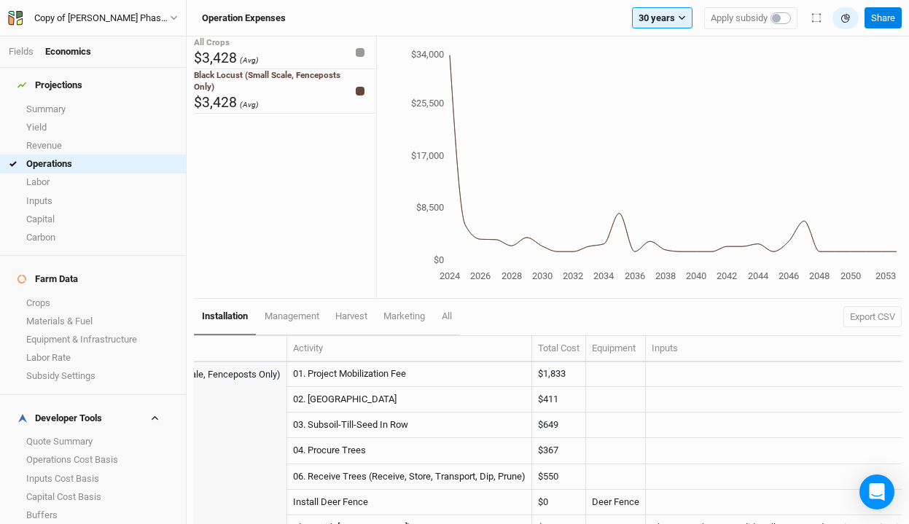
scroll to position [0, 104]
click at [70, 432] on link "Quote Summary" at bounding box center [93, 441] width 186 height 18
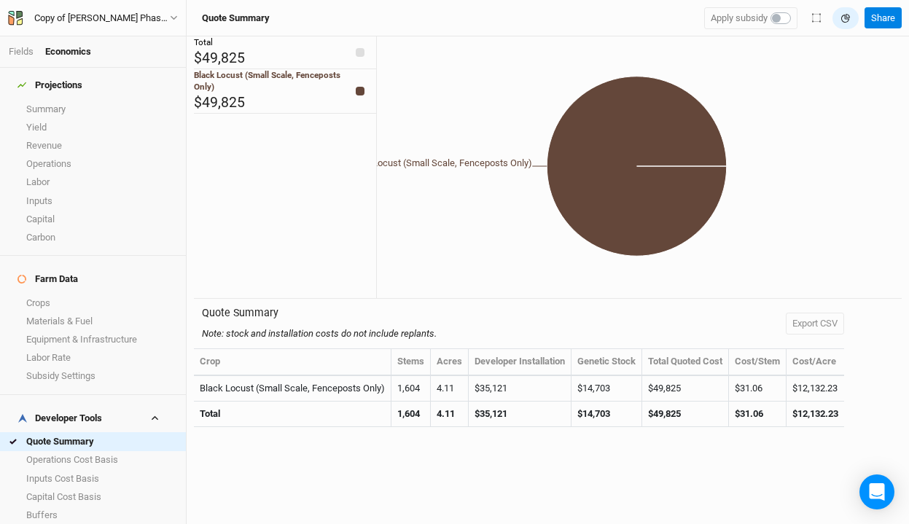
click at [767, 121] on icon "Black Locust (Small Scale, Fenceposts Only)" at bounding box center [636, 166] width 519 height 238
click at [417, 235] on icon "Black Locust (Small Scale, Fenceposts Only)" at bounding box center [636, 166] width 519 height 238
click at [50, 506] on link "Buffers" at bounding box center [93, 515] width 186 height 18
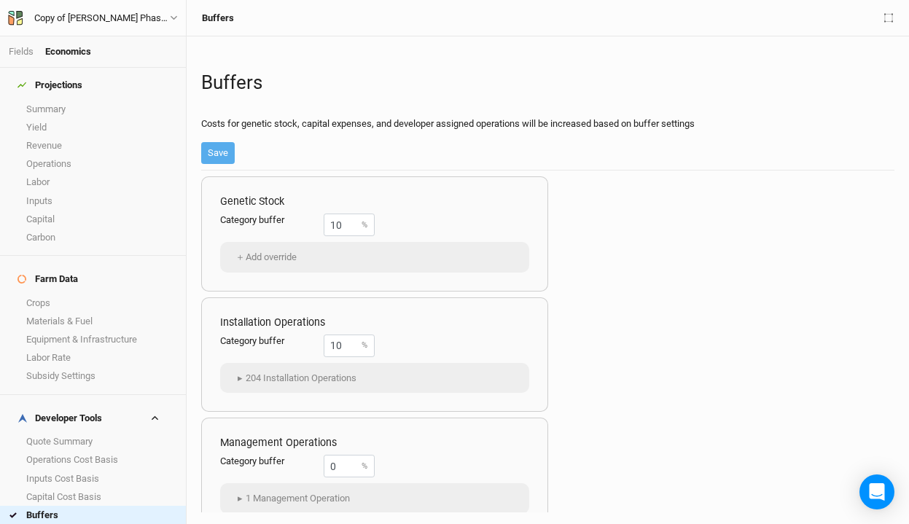
click at [49, 523] on link "Margins" at bounding box center [93, 533] width 186 height 18
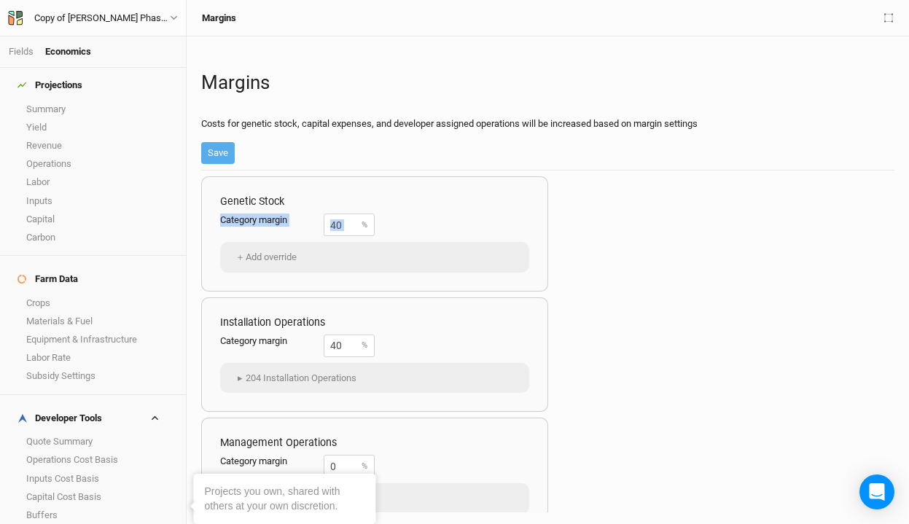
drag, startPoint x: 361, startPoint y: 230, endPoint x: 270, endPoint y: 210, distance: 93.2
click at [270, 210] on div "Genetic Stock Category margin 40 % ＋ Add override" at bounding box center [374, 233] width 347 height 115
click at [341, 233] on input "40" at bounding box center [348, 224] width 51 height 23
drag, startPoint x: 348, startPoint y: 227, endPoint x: 305, endPoint y: 222, distance: 43.2
click at [305, 222] on div "Category margin 40 %" at bounding box center [297, 224] width 154 height 23
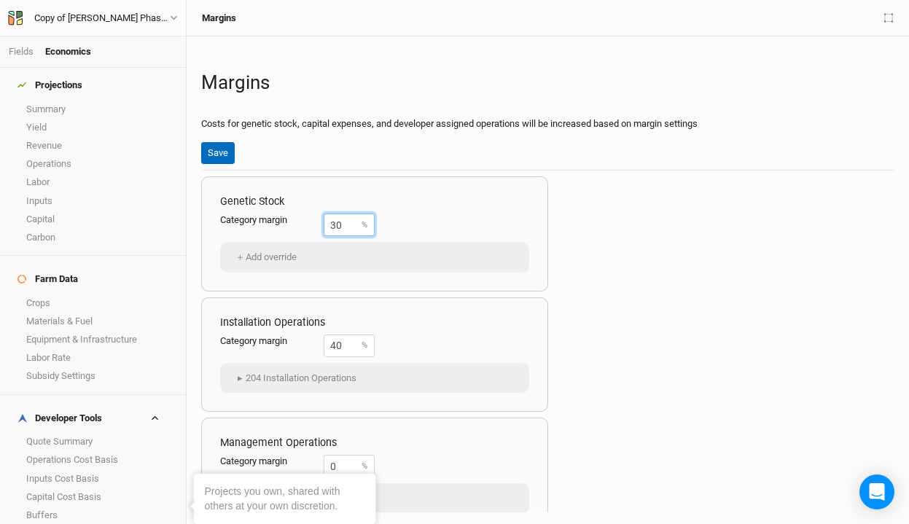
type input "30"
click at [215, 151] on button "Save" at bounding box center [218, 153] width 34 height 22
drag, startPoint x: 348, startPoint y: 341, endPoint x: 265, endPoint y: 327, distance: 84.2
click at [265, 327] on div "Installation Operations Category margin 40 % ▸ 204 Installation Operations Blac…" at bounding box center [374, 354] width 347 height 115
type input "30"
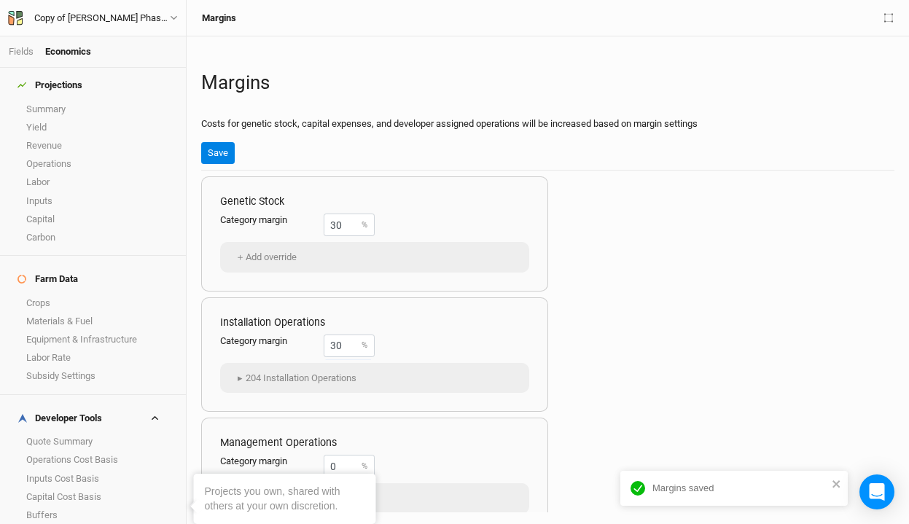
click at [229, 164] on div "Margins Costs for genetic stock, capital expenses, and developer assigned opera…" at bounding box center [547, 109] width 693 height 122
click at [213, 150] on button "Save" at bounding box center [218, 153] width 34 height 22
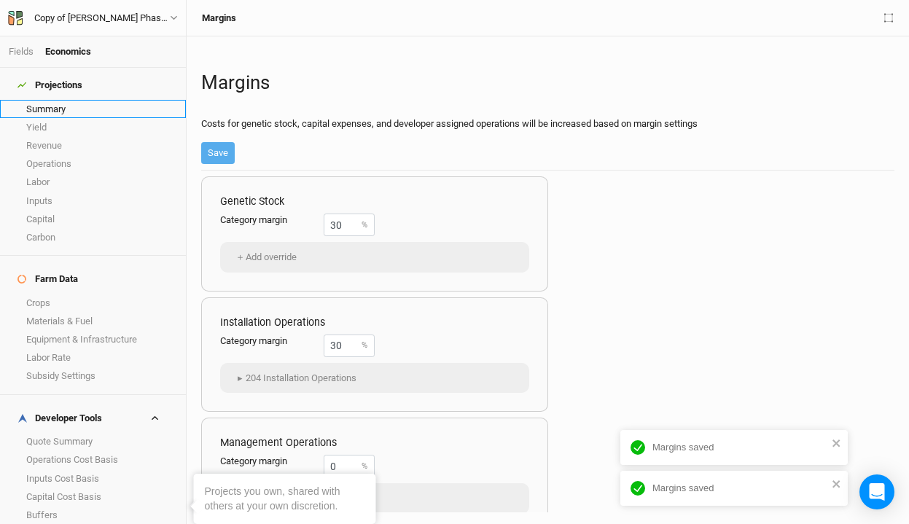
click at [77, 100] on link "Summary" at bounding box center [93, 109] width 186 height 18
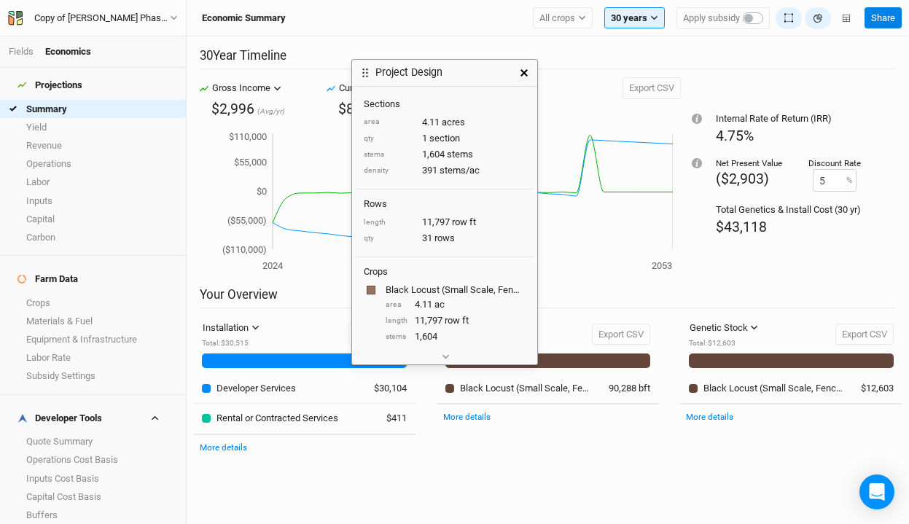
click at [524, 74] on icon "button" at bounding box center [523, 72] width 7 height 7
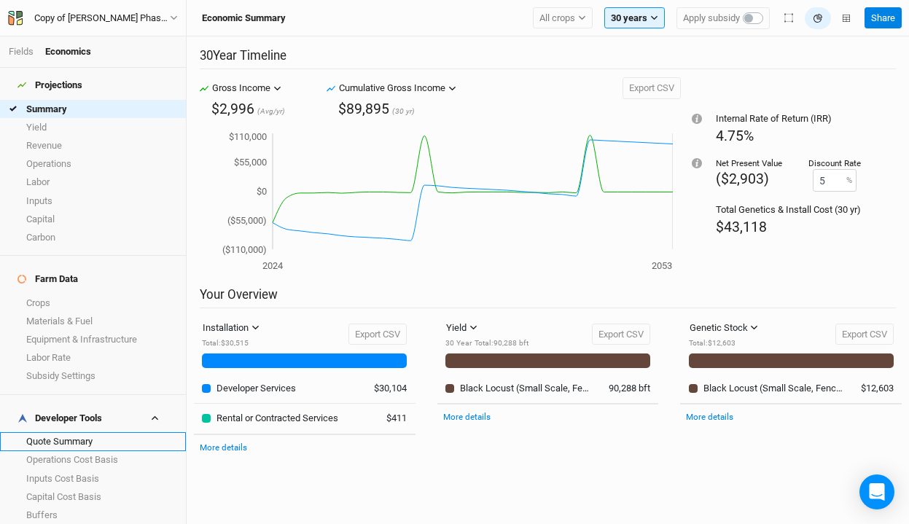
click at [62, 432] on link "Quote Summary" at bounding box center [93, 441] width 186 height 18
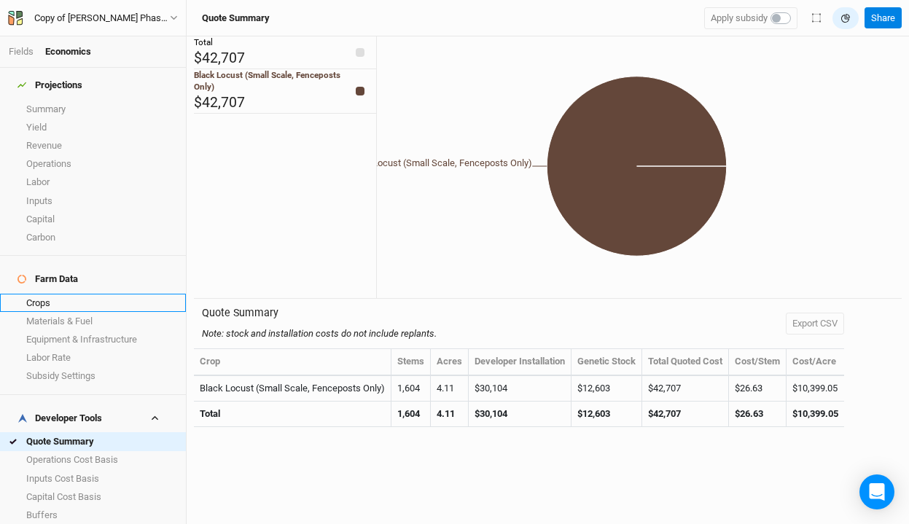
click at [49, 294] on link "Crops" at bounding box center [93, 303] width 186 height 18
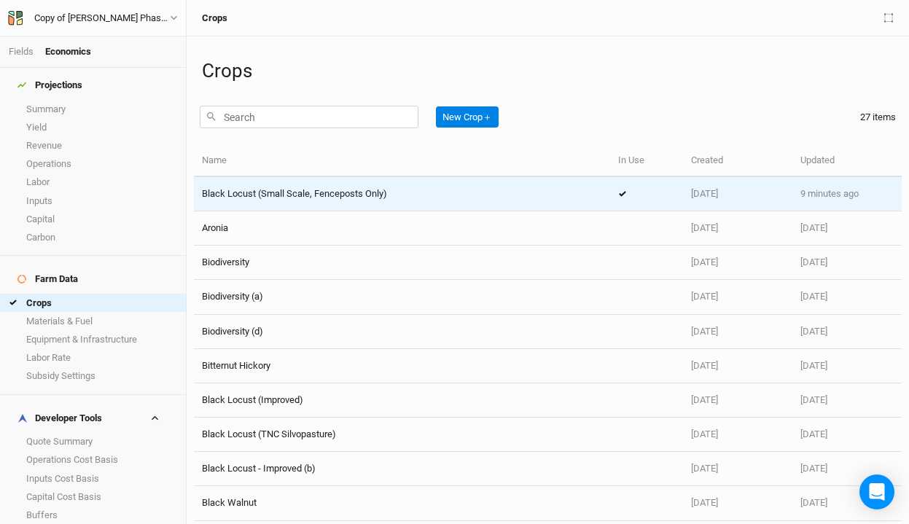
click at [278, 204] on td "Black Locust (Small Scale, Fenceposts Only)" at bounding box center [402, 194] width 416 height 34
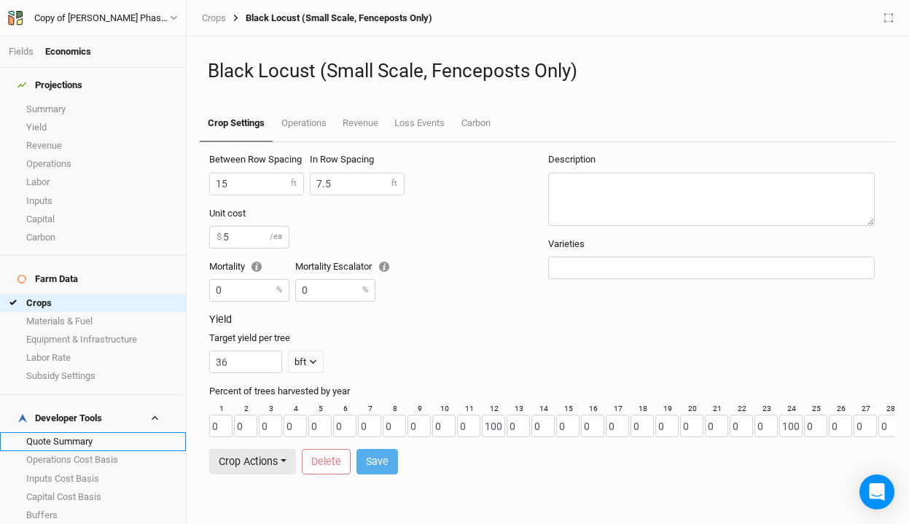
click at [78, 432] on link "Quote Summary" at bounding box center [93, 441] width 186 height 18
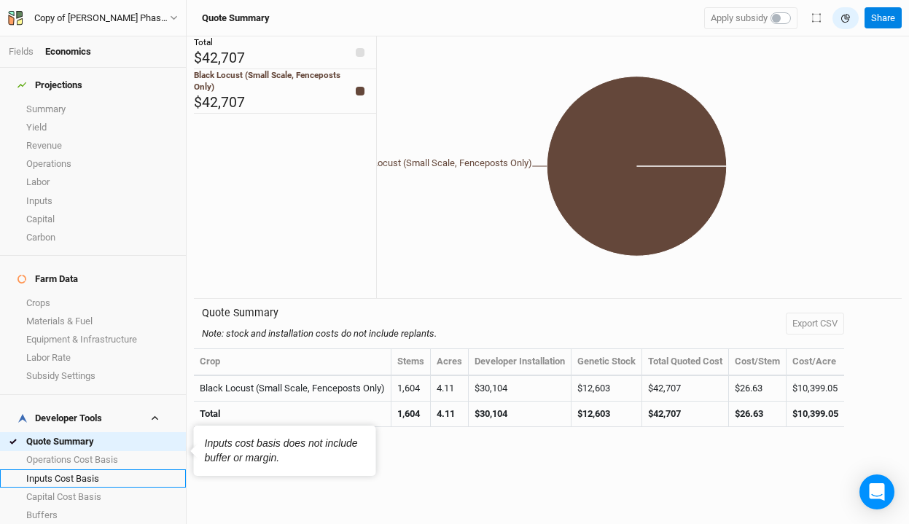
click at [80, 469] on link "Inputs Cost Basis" at bounding box center [93, 478] width 186 height 18
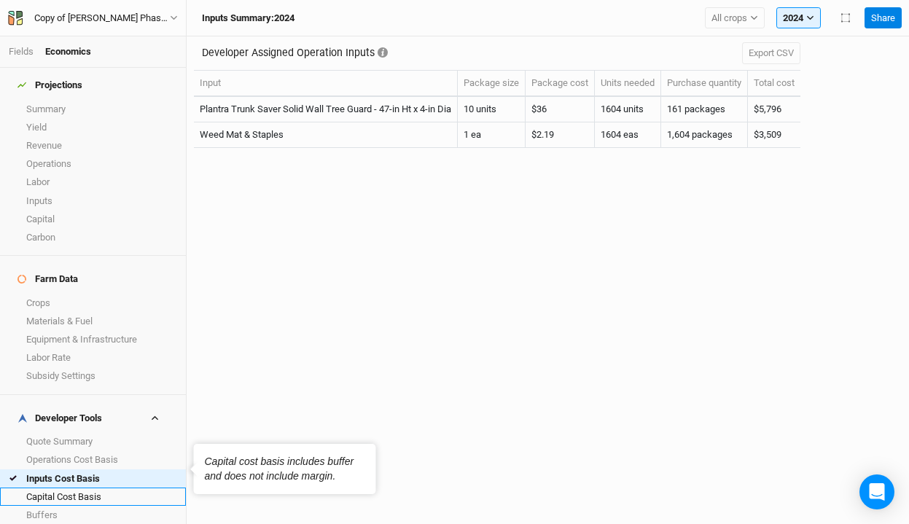
click at [73, 487] on link "Capital Cost Basis" at bounding box center [93, 496] width 186 height 18
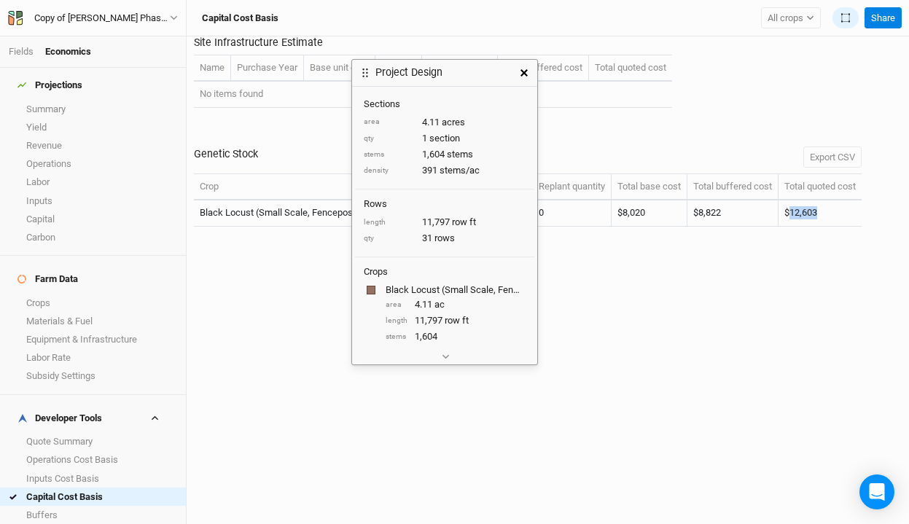
drag, startPoint x: 834, startPoint y: 223, endPoint x: 799, endPoint y: 224, distance: 35.0
click at [799, 224] on td "$12,603" at bounding box center [819, 213] width 83 height 26
copy td "12,603"
click at [522, 69] on icon "button" at bounding box center [523, 72] width 7 height 7
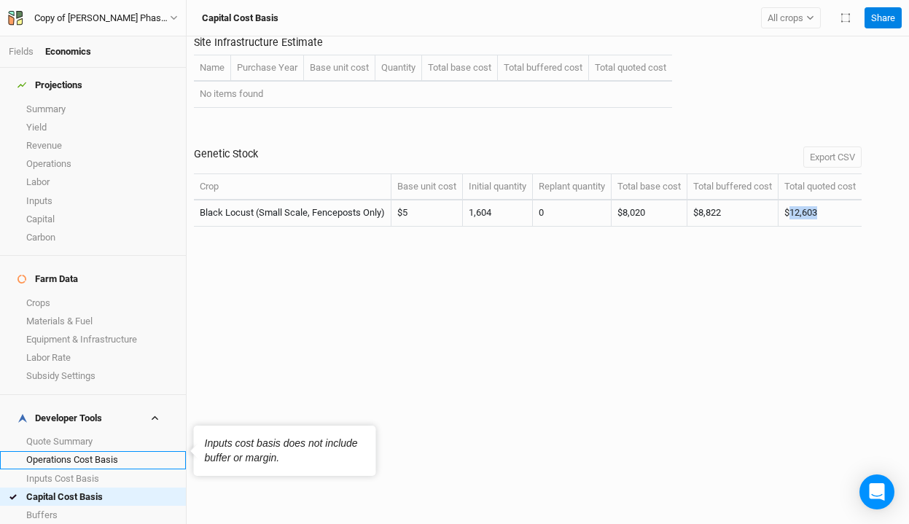
click at [77, 451] on link "Operations Cost Basis" at bounding box center [93, 460] width 186 height 18
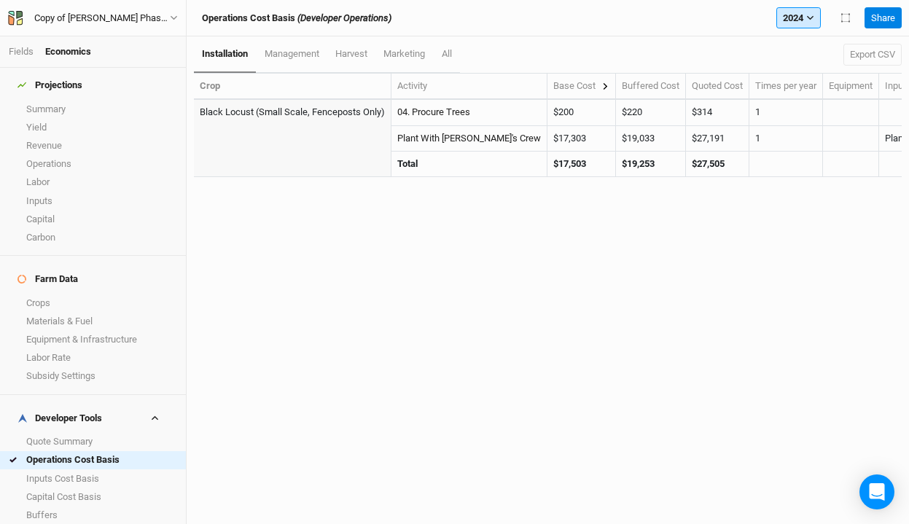
click at [807, 16] on icon "button" at bounding box center [810, 18] width 8 height 8
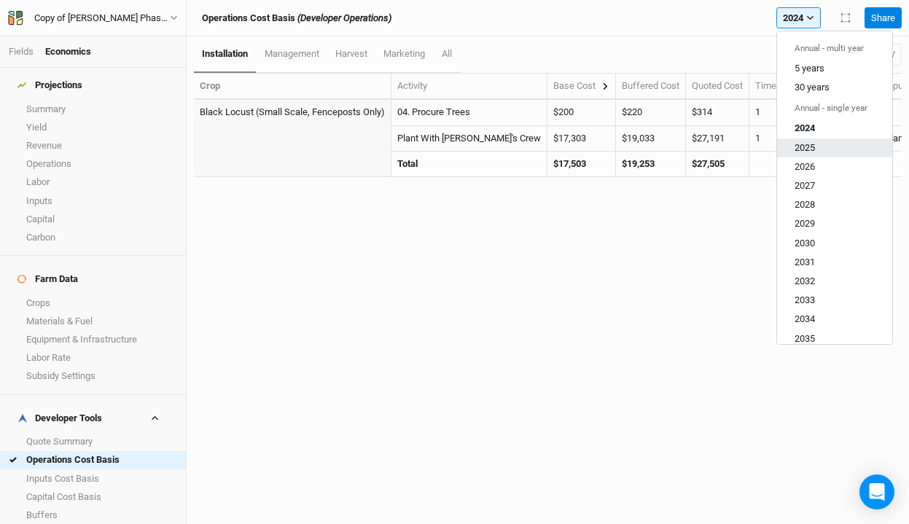
click at [805, 152] on span "2025" at bounding box center [804, 146] width 20 height 11
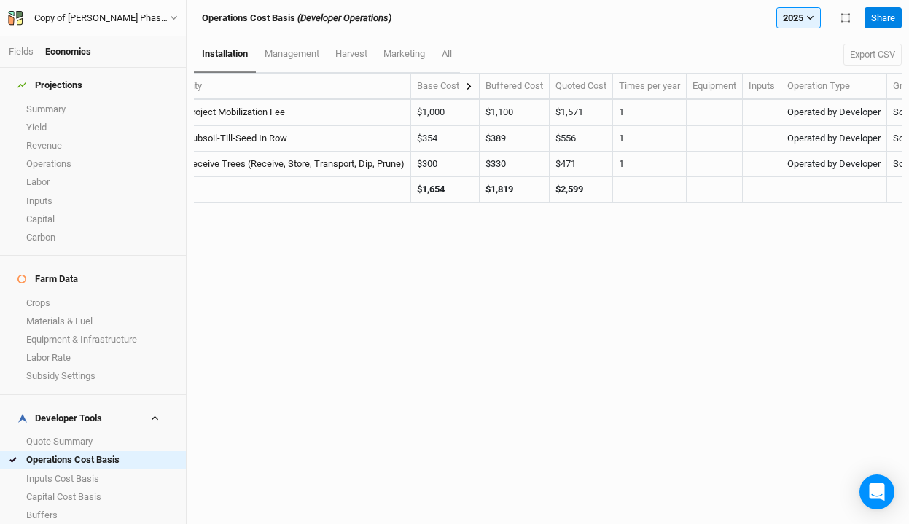
scroll to position [0, 200]
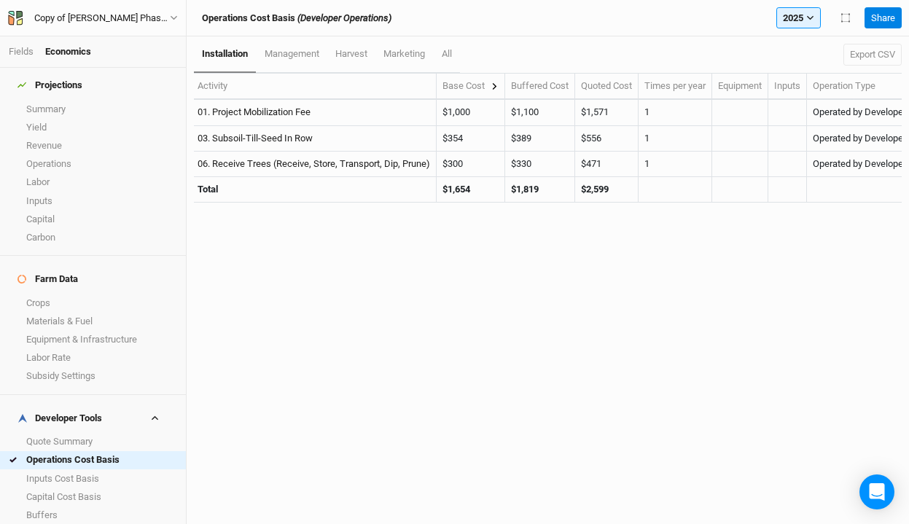
click at [538, 314] on div "installation management harvest marketing All Export CSV Crop Activity Base Cos…" at bounding box center [548, 279] width 722 height 487
click at [68, 192] on link "Inputs" at bounding box center [93, 201] width 186 height 18
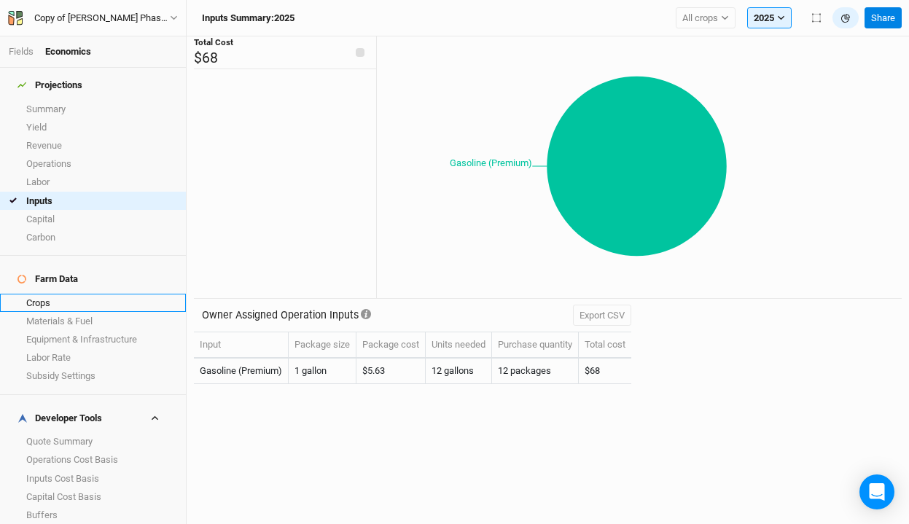
click at [63, 294] on link "Crops" at bounding box center [93, 303] width 186 height 18
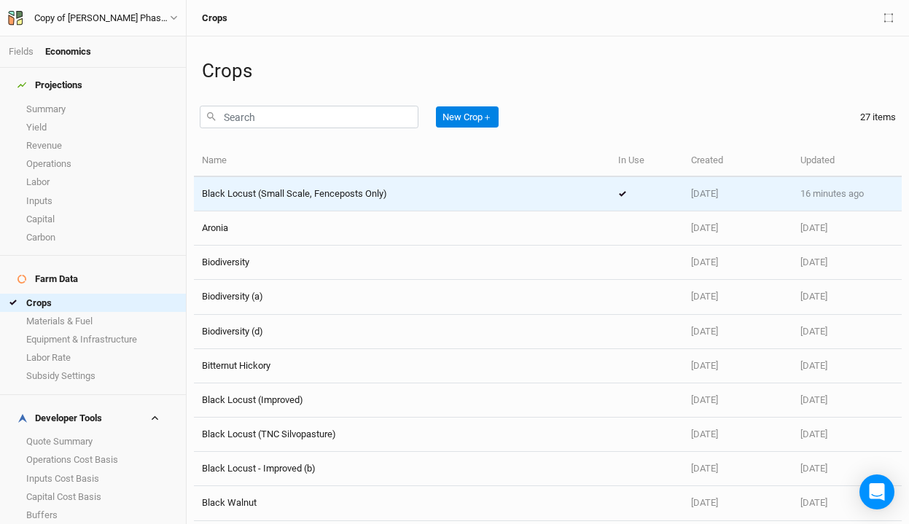
click at [299, 198] on span "Black Locust (Small Scale, Fenceposts Only)" at bounding box center [294, 193] width 185 height 11
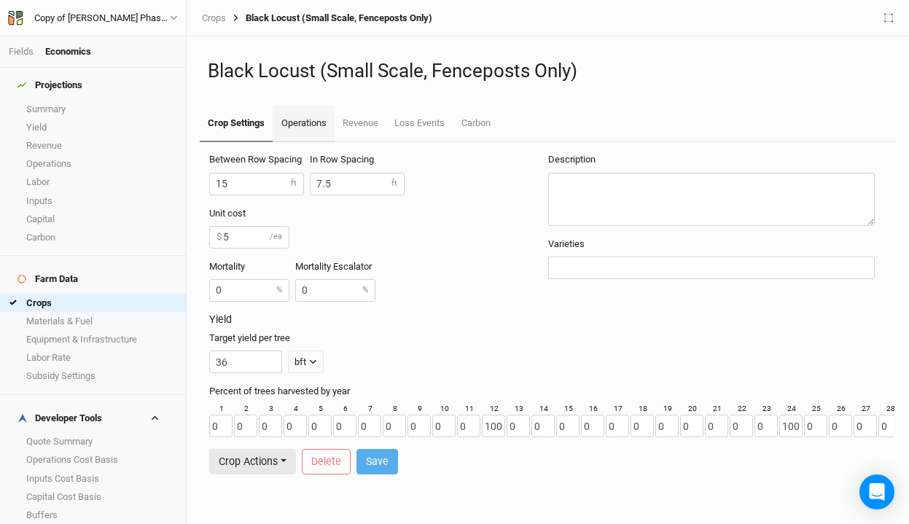
click at [318, 122] on link "Operations" at bounding box center [302, 124] width 61 height 36
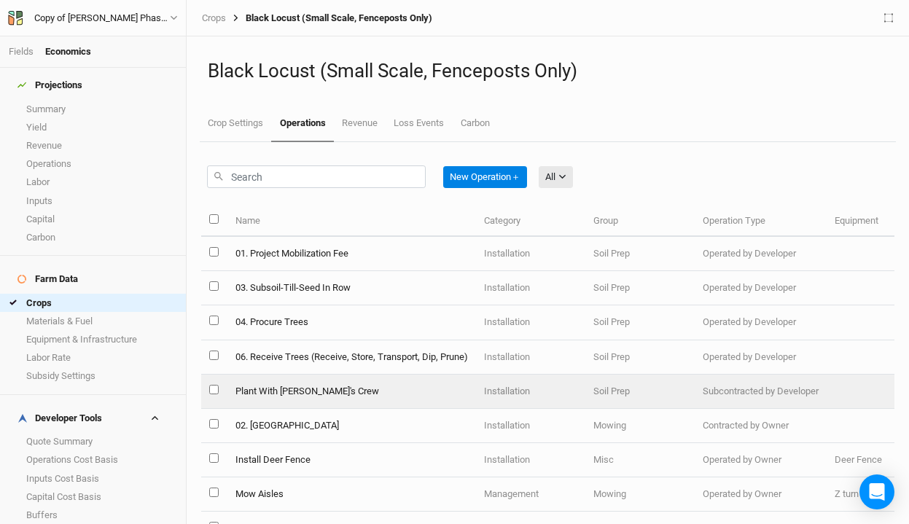
click at [370, 385] on td "Plant With [PERSON_NAME]'s Crew" at bounding box center [351, 391] width 248 height 34
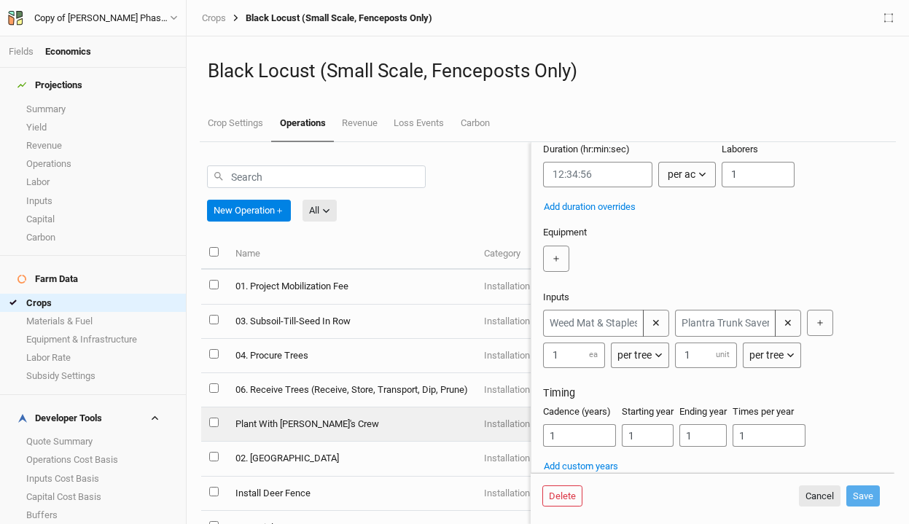
scroll to position [160, 0]
click at [599, 327] on input "text" at bounding box center [593, 321] width 101 height 27
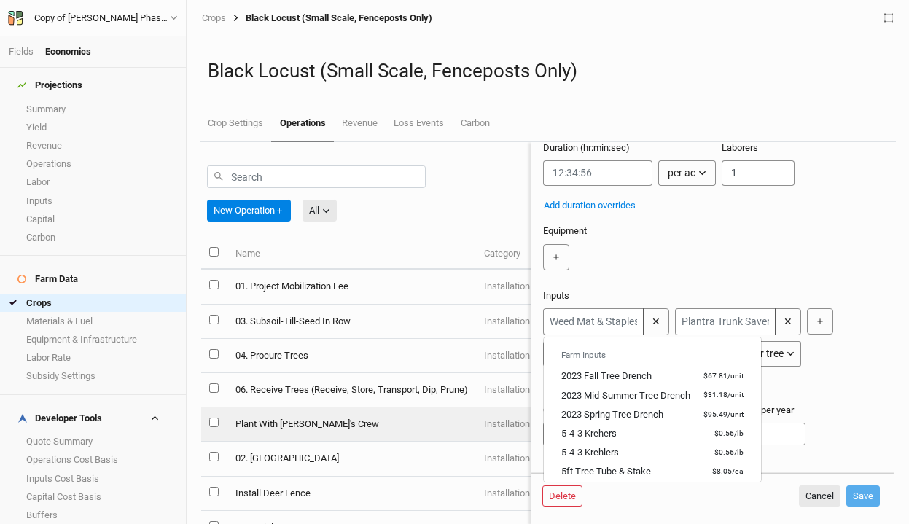
click at [603, 267] on div "＋" at bounding box center [710, 257] width 334 height 26
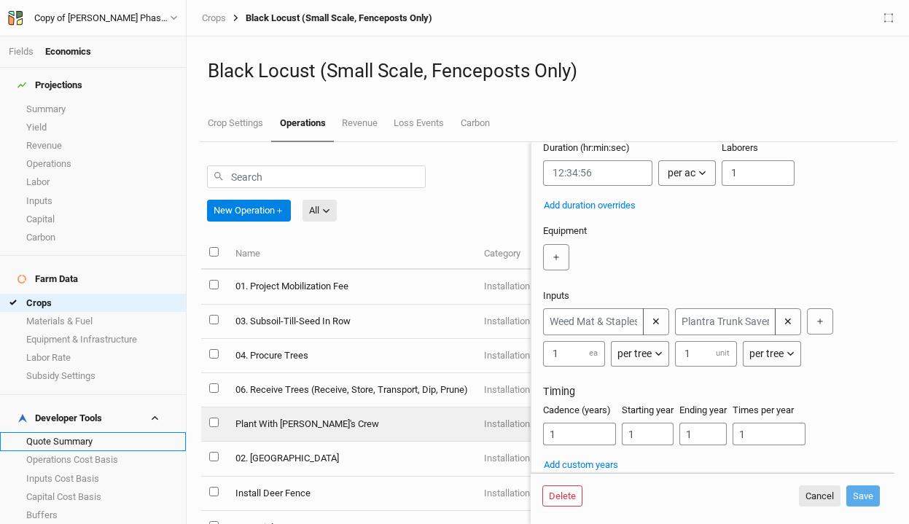
click at [74, 432] on link "Quote Summary" at bounding box center [93, 441] width 186 height 18
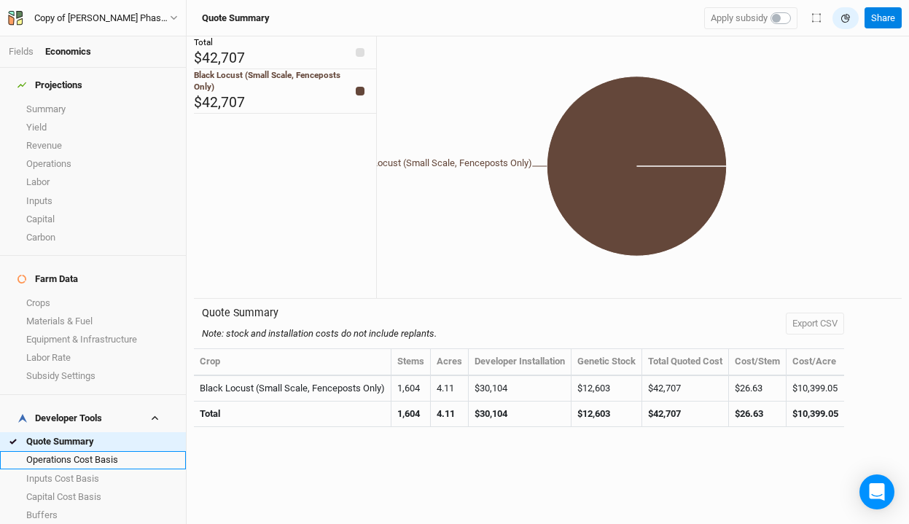
click at [90, 451] on link "Operations Cost Basis" at bounding box center [93, 460] width 186 height 18
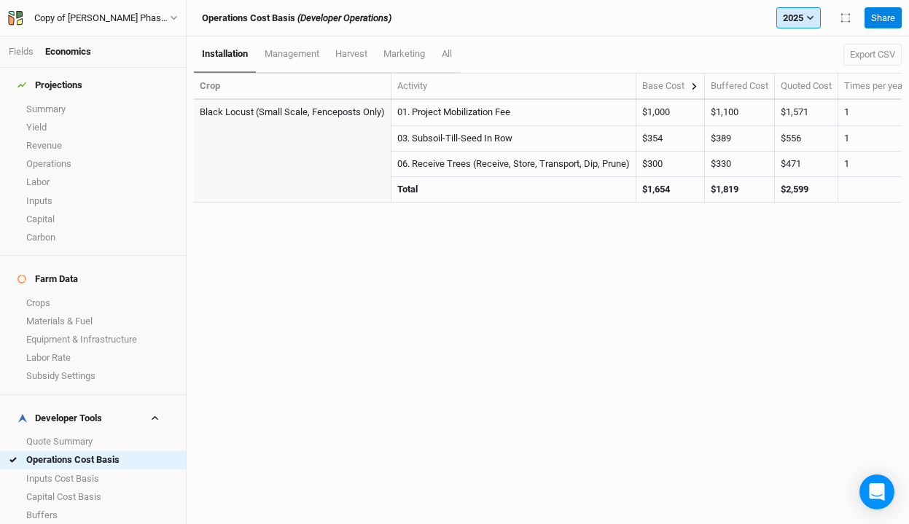
click at [799, 23] on button "2025" at bounding box center [798, 18] width 44 height 22
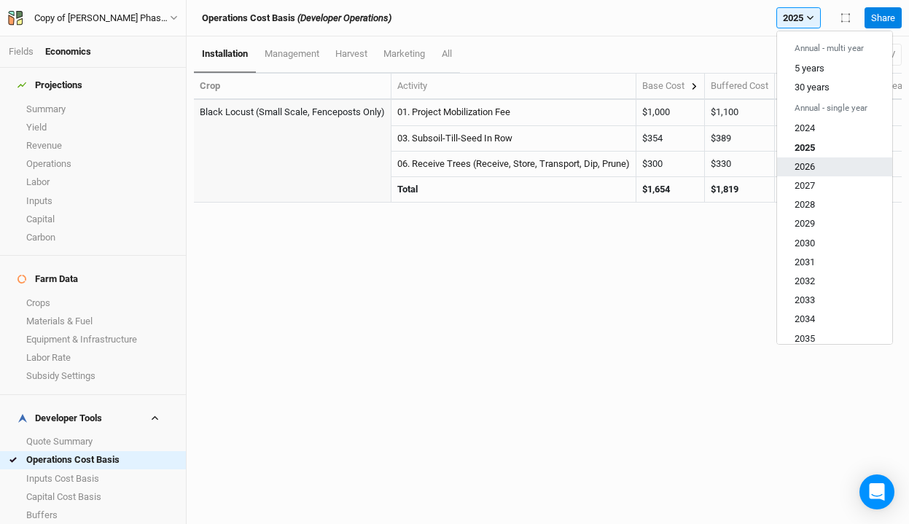
click at [808, 165] on span "2026" at bounding box center [804, 166] width 20 height 11
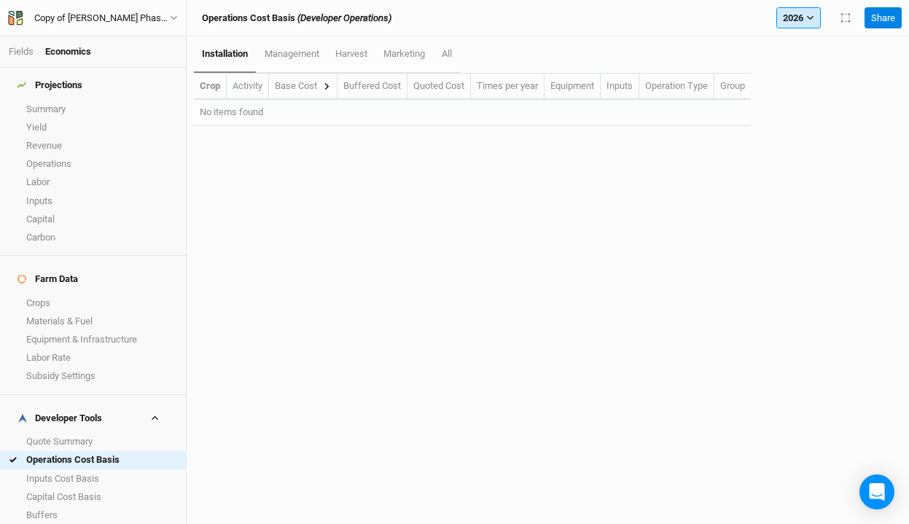
click at [804, 16] on button "2026" at bounding box center [798, 18] width 44 height 22
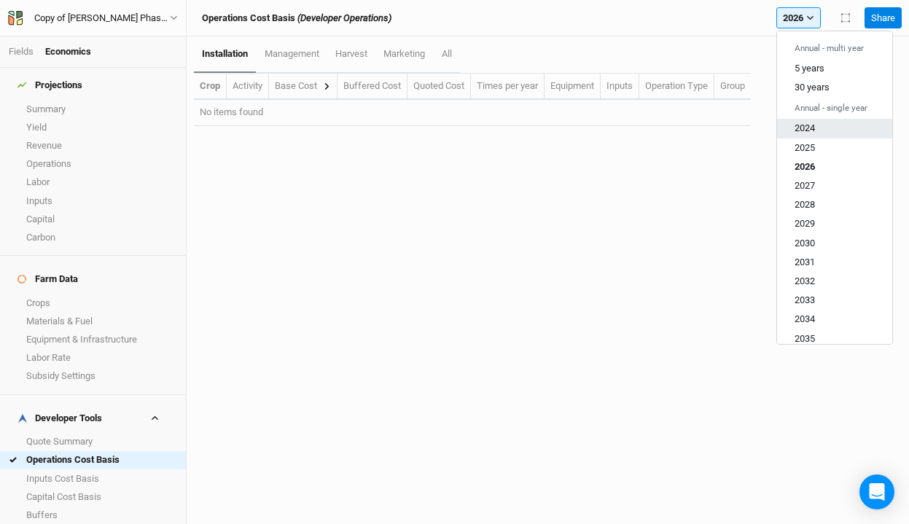
click at [802, 132] on span "2024" at bounding box center [804, 127] width 20 height 11
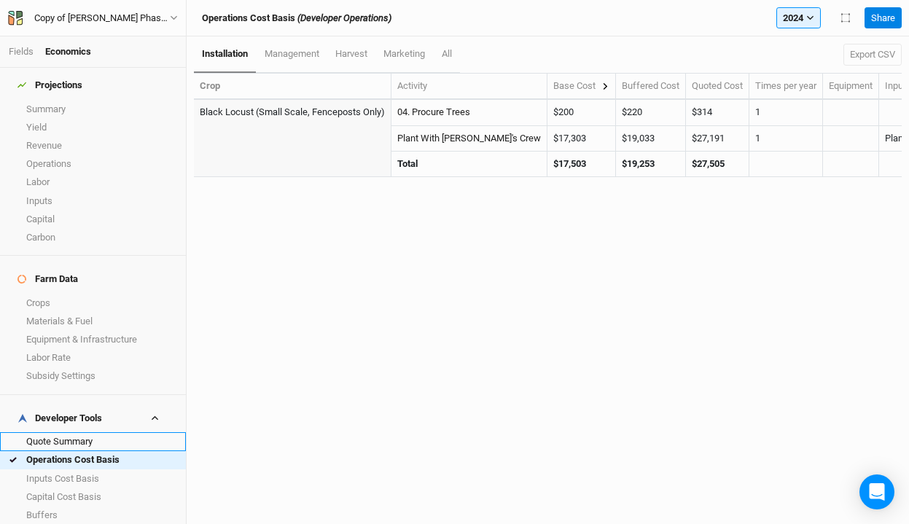
click at [82, 432] on link "Quote Summary" at bounding box center [93, 441] width 186 height 18
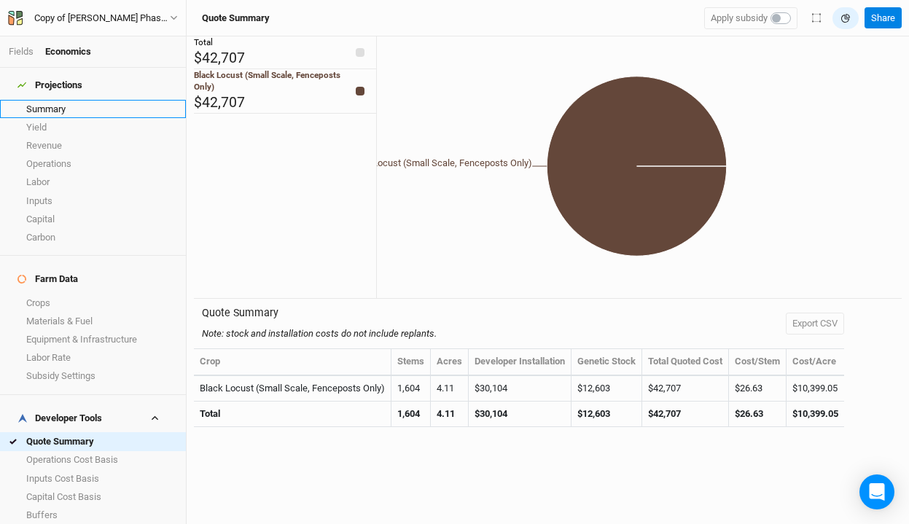
click at [41, 100] on link "Summary" at bounding box center [93, 109] width 186 height 18
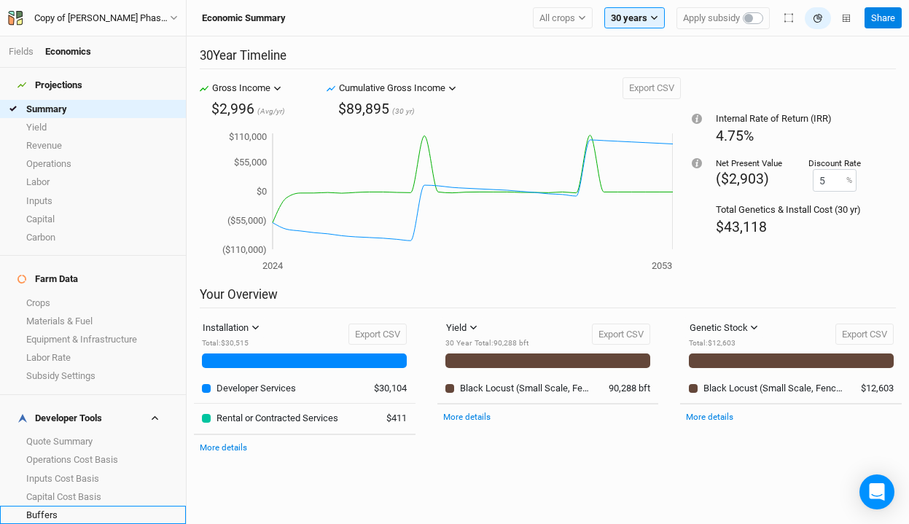
click at [92, 506] on link "Buffers" at bounding box center [93, 515] width 186 height 18
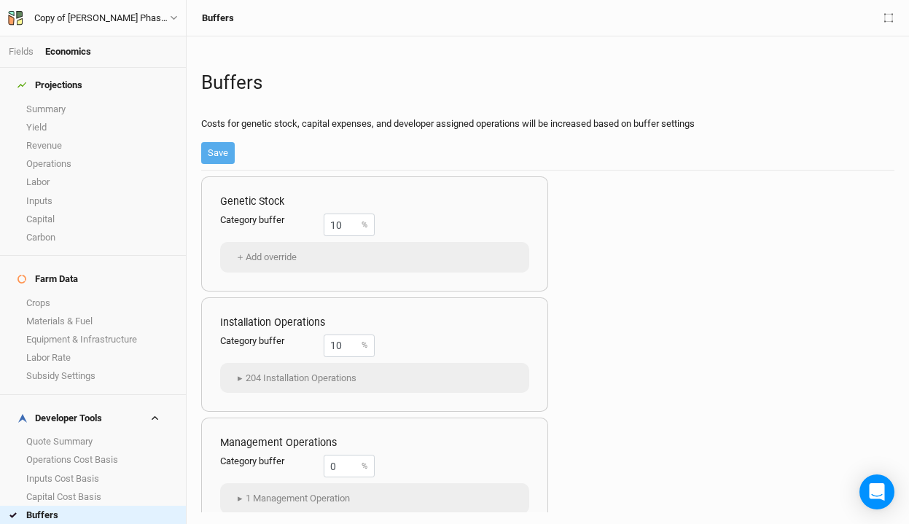
click at [82, 523] on link "Margins" at bounding box center [93, 533] width 186 height 18
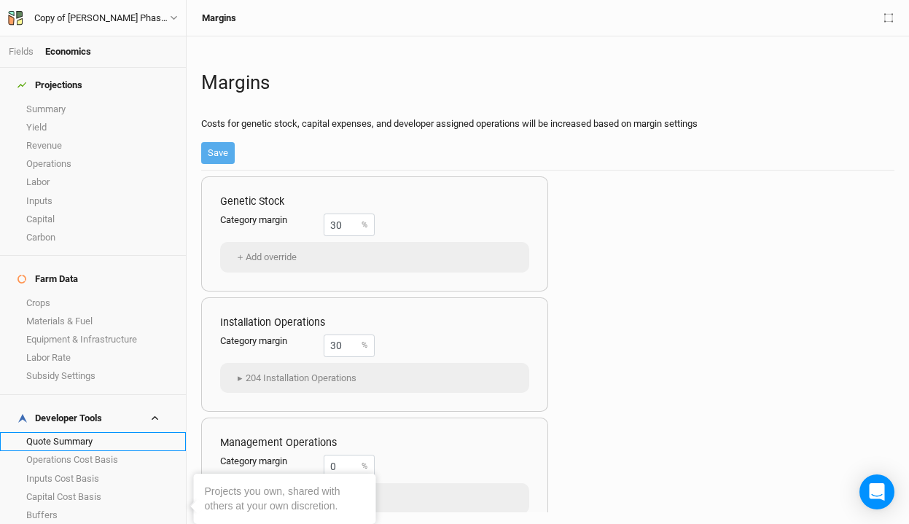
click at [62, 432] on link "Quote Summary" at bounding box center [93, 441] width 186 height 18
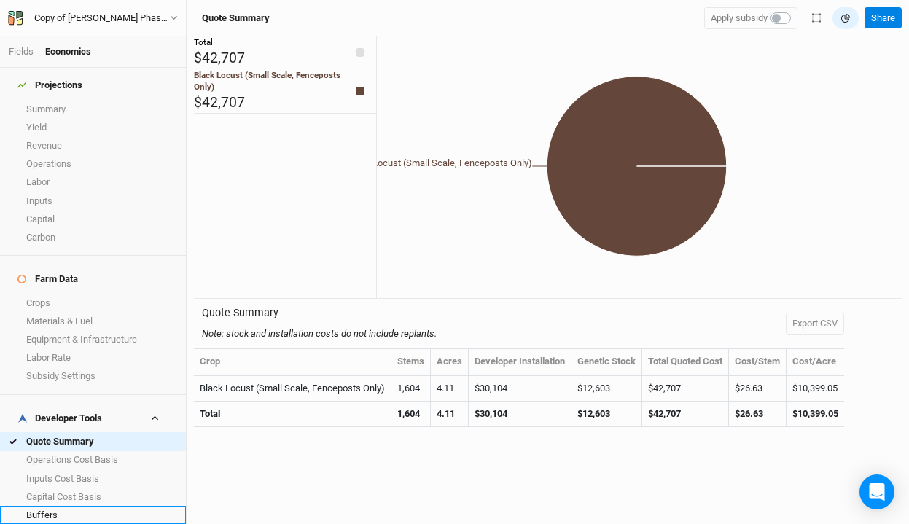
click at [38, 506] on link "Buffers" at bounding box center [93, 515] width 186 height 18
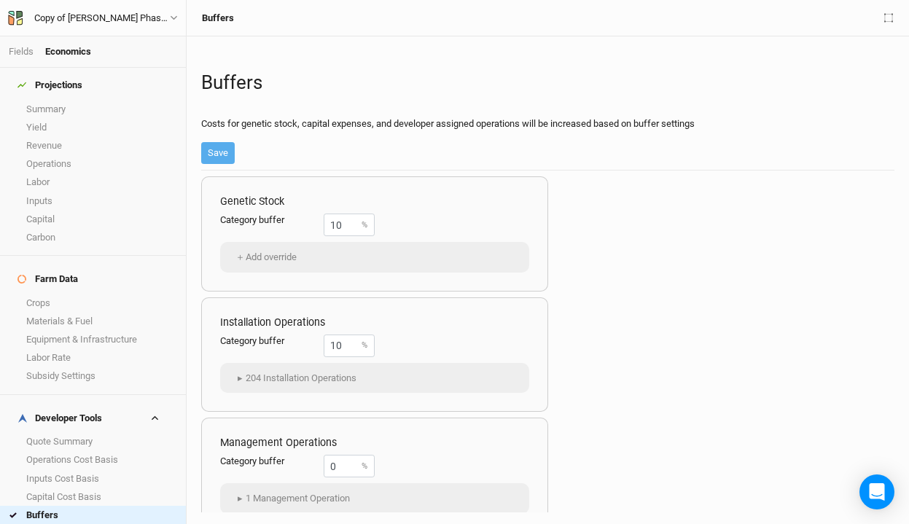
click at [42, 523] on link "Margins" at bounding box center [93, 533] width 186 height 18
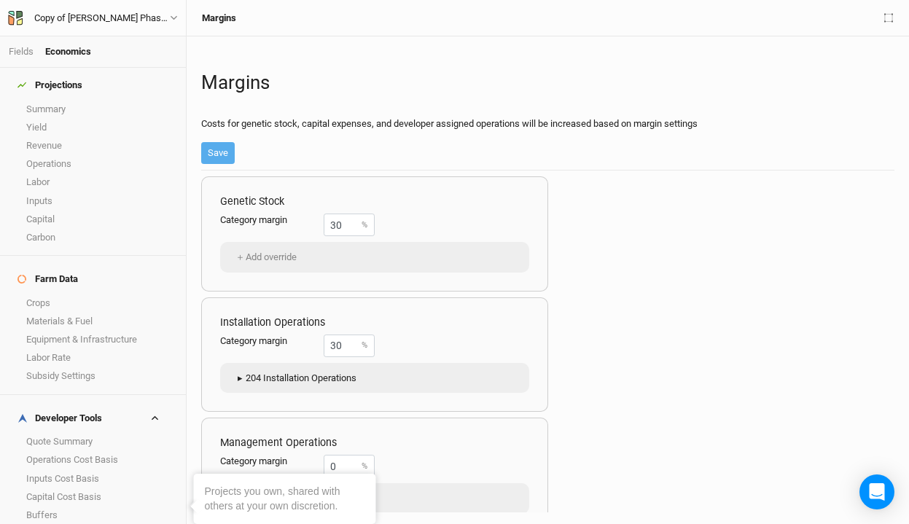
click at [235, 376] on span "▸" at bounding box center [240, 378] width 12 height 15
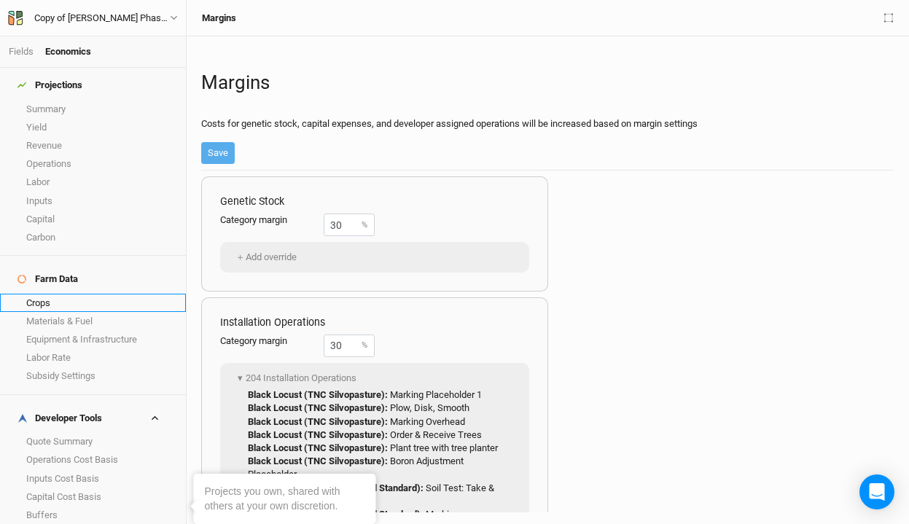
click at [96, 294] on link "Crops" at bounding box center [93, 303] width 186 height 18
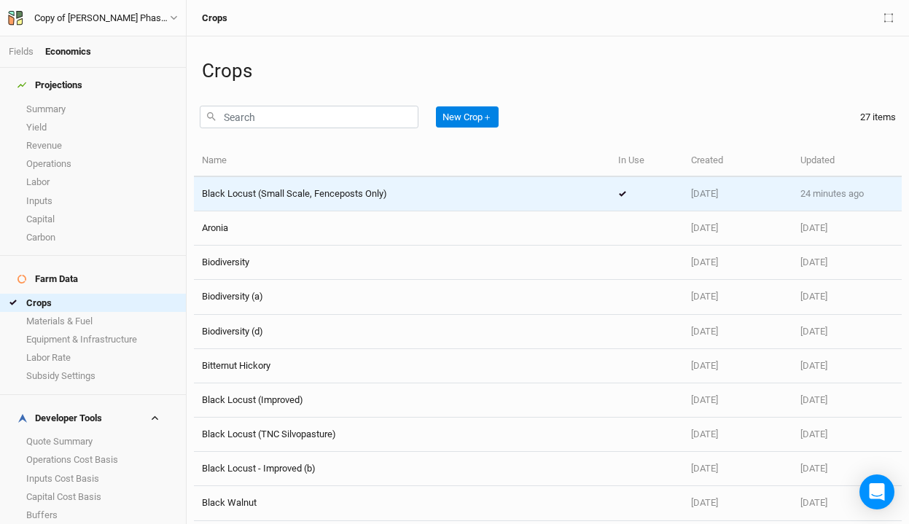
click at [374, 201] on td "Black Locust (Small Scale, Fenceposts Only)" at bounding box center [402, 194] width 416 height 34
